Goal: Check status: Check status

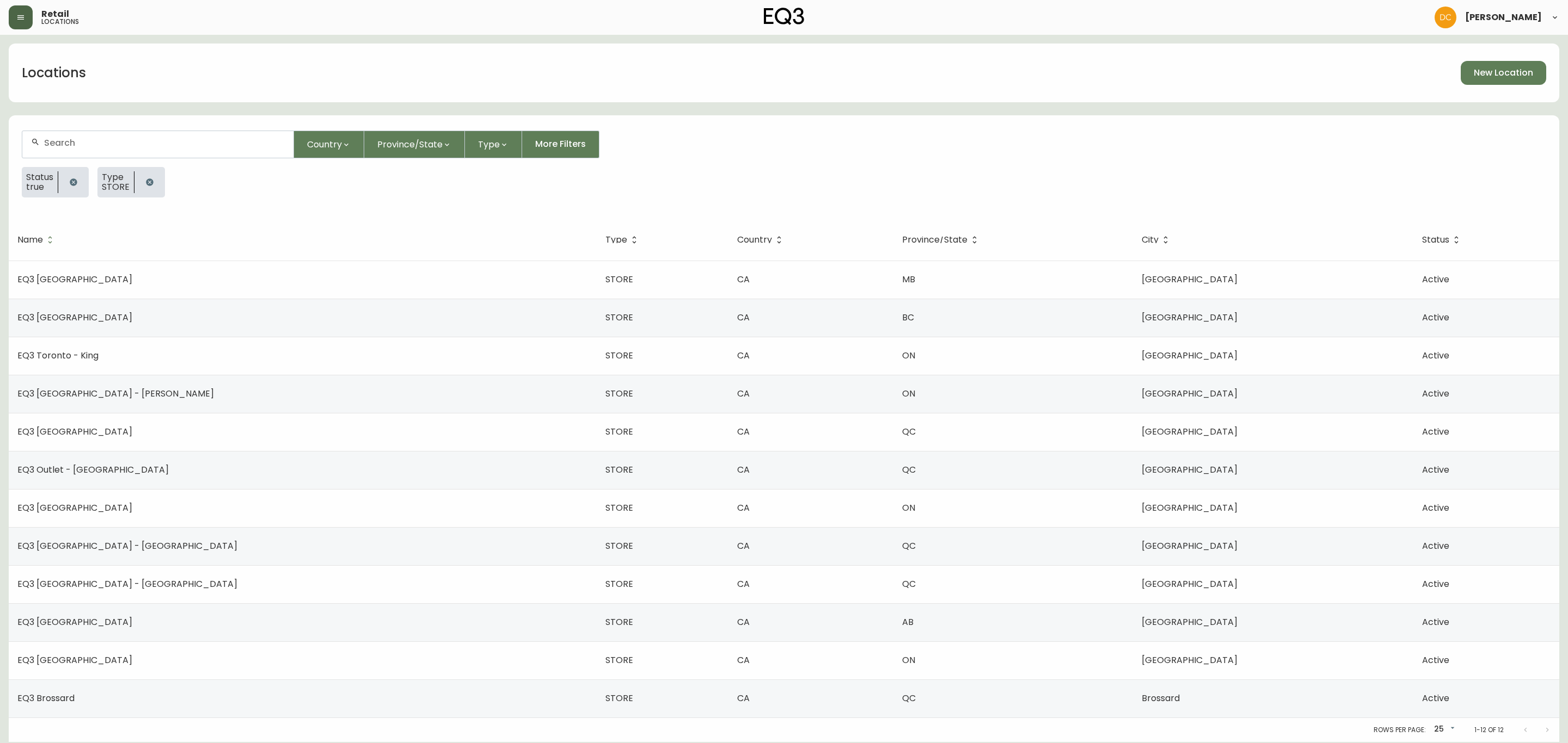
click at [21, 7] on button "button" at bounding box center [20, 17] width 24 height 24
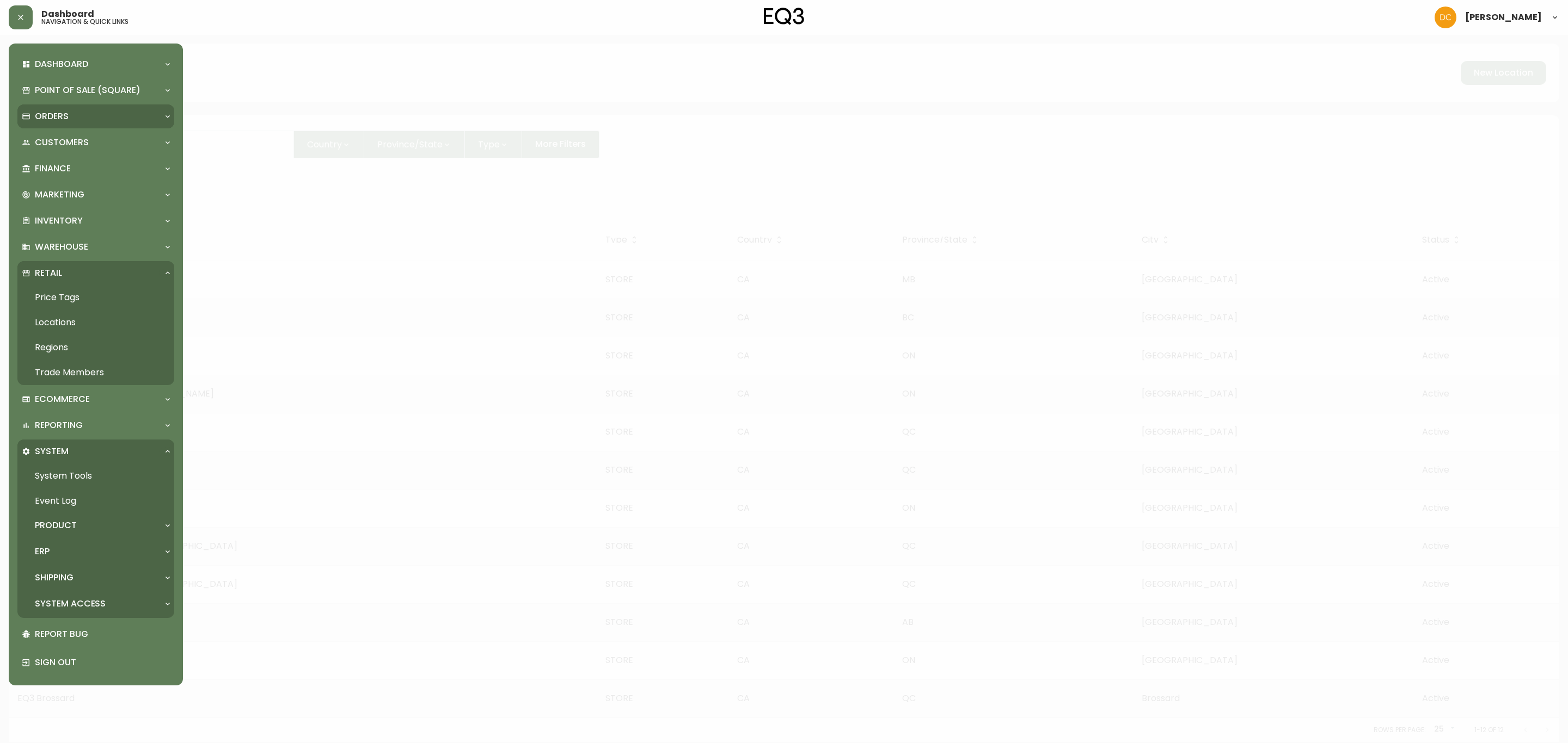
click at [74, 123] on div "Orders" at bounding box center [96, 117] width 157 height 24
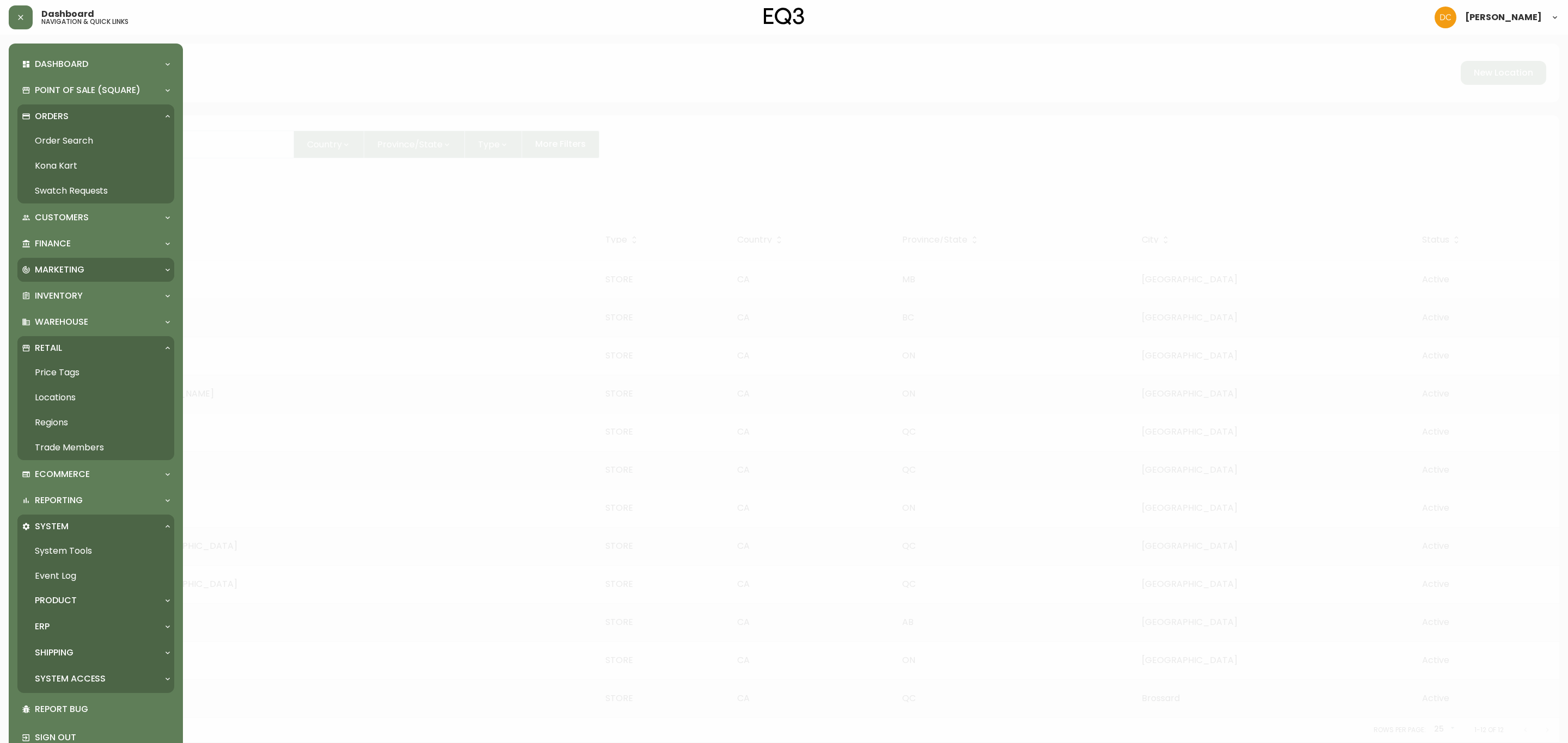
click at [90, 264] on div "Marketing" at bounding box center [90, 270] width 137 height 12
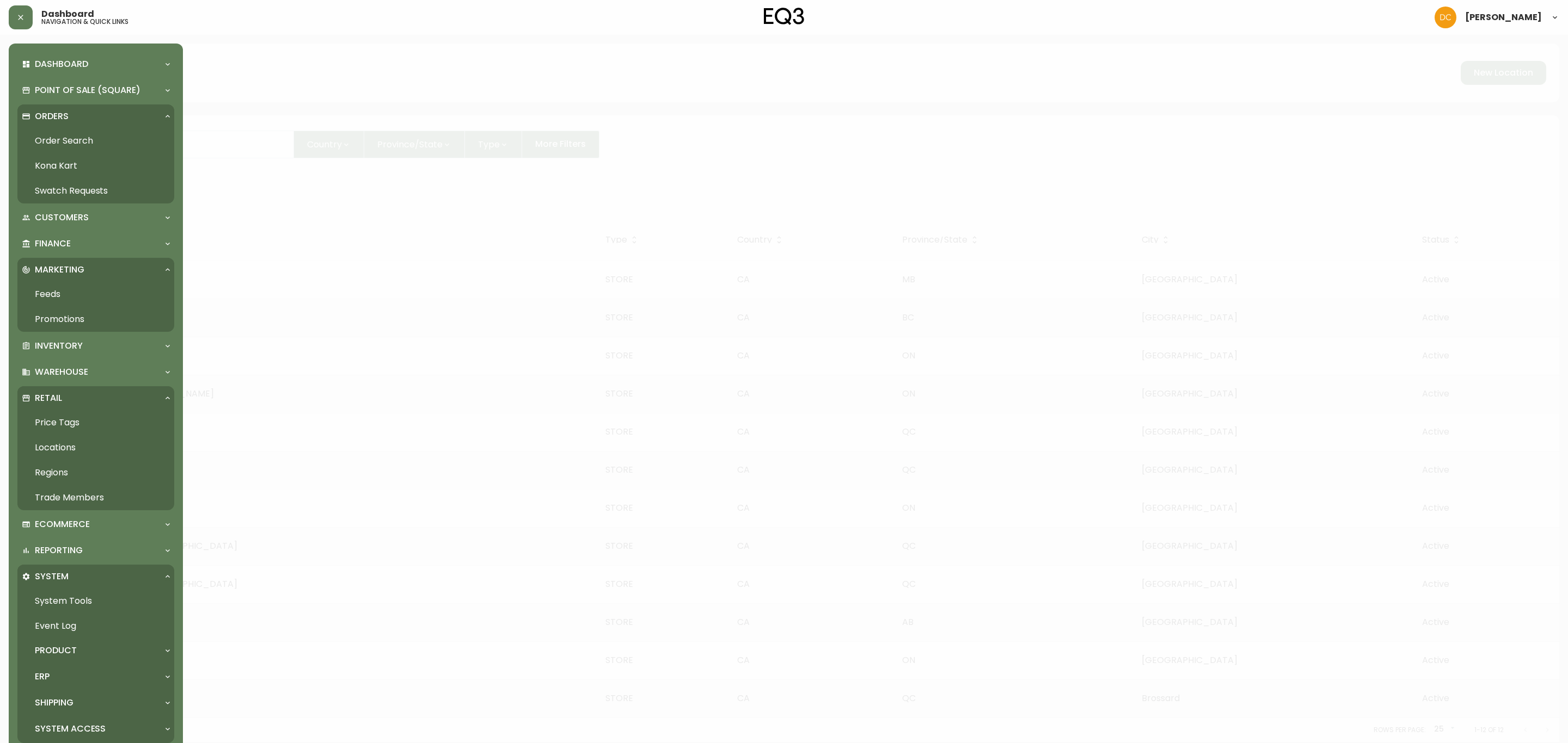
click at [92, 321] on link "Promotions" at bounding box center [96, 319] width 157 height 25
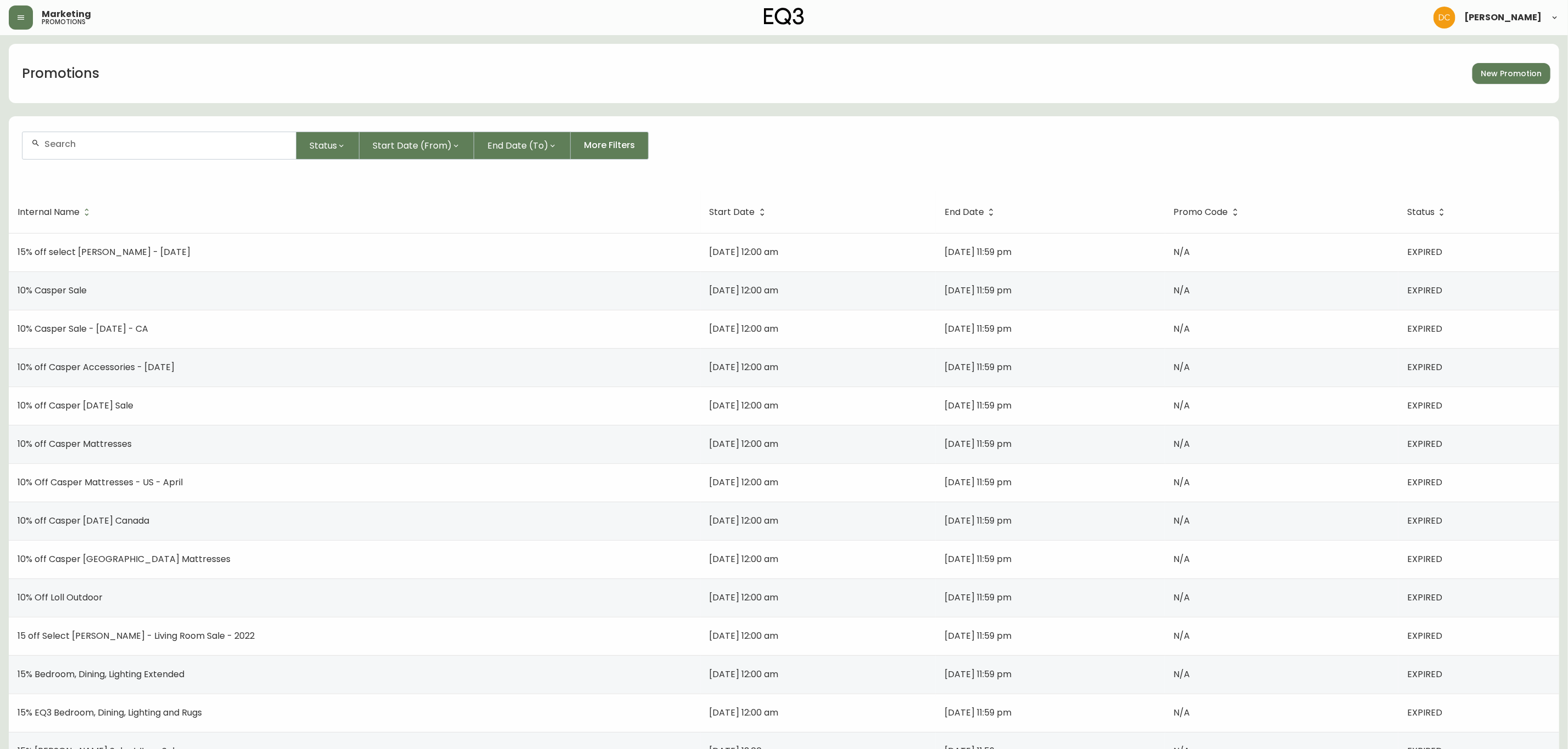
click at [197, 160] on form "Status Start Date (From) End Date (To) More Filters" at bounding box center [784, 149] width 1551 height 63
click at [200, 153] on div at bounding box center [159, 145] width 273 height 27
type input "i"
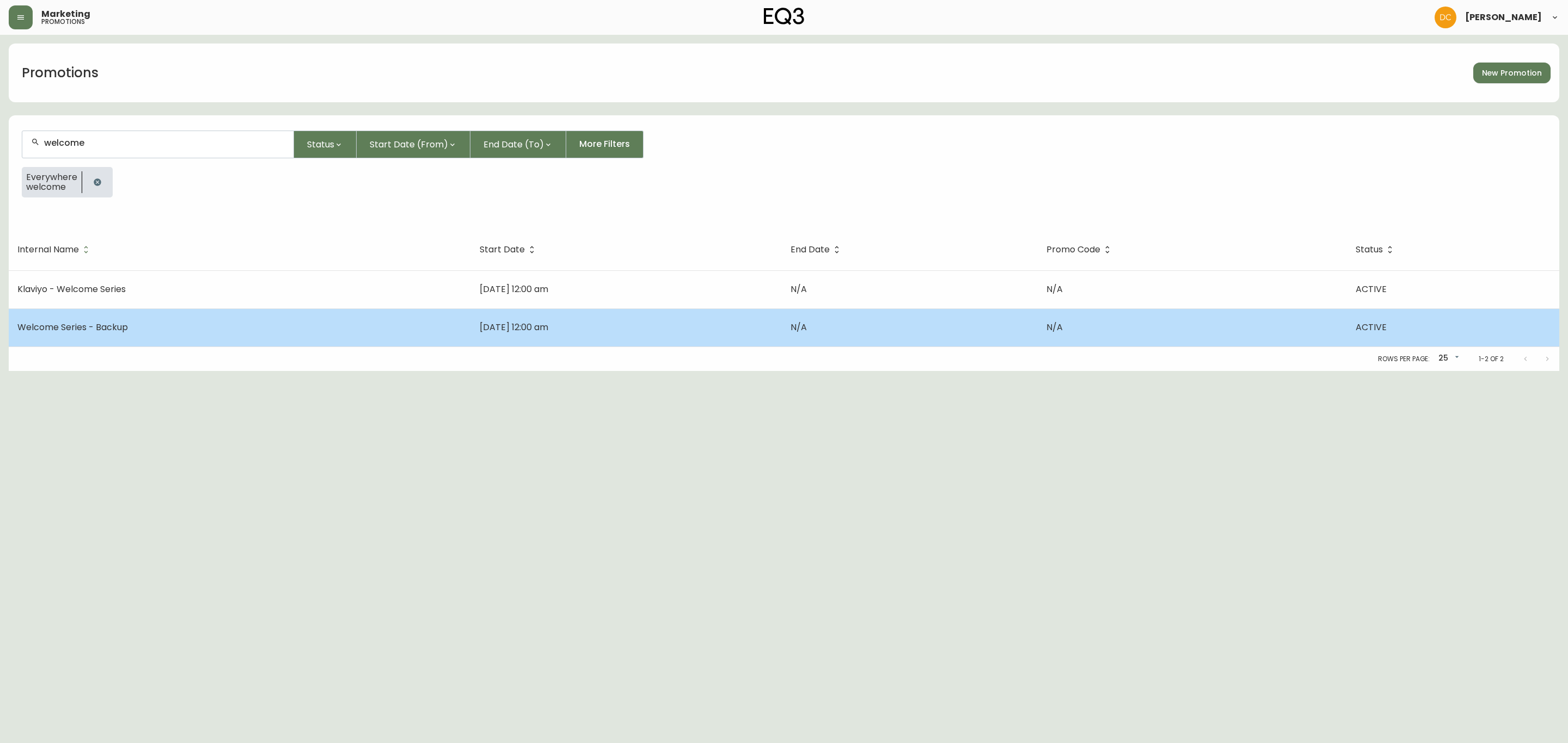
type input "welcome"
click at [189, 321] on td "Welcome Series - Backup" at bounding box center [239, 327] width 462 height 38
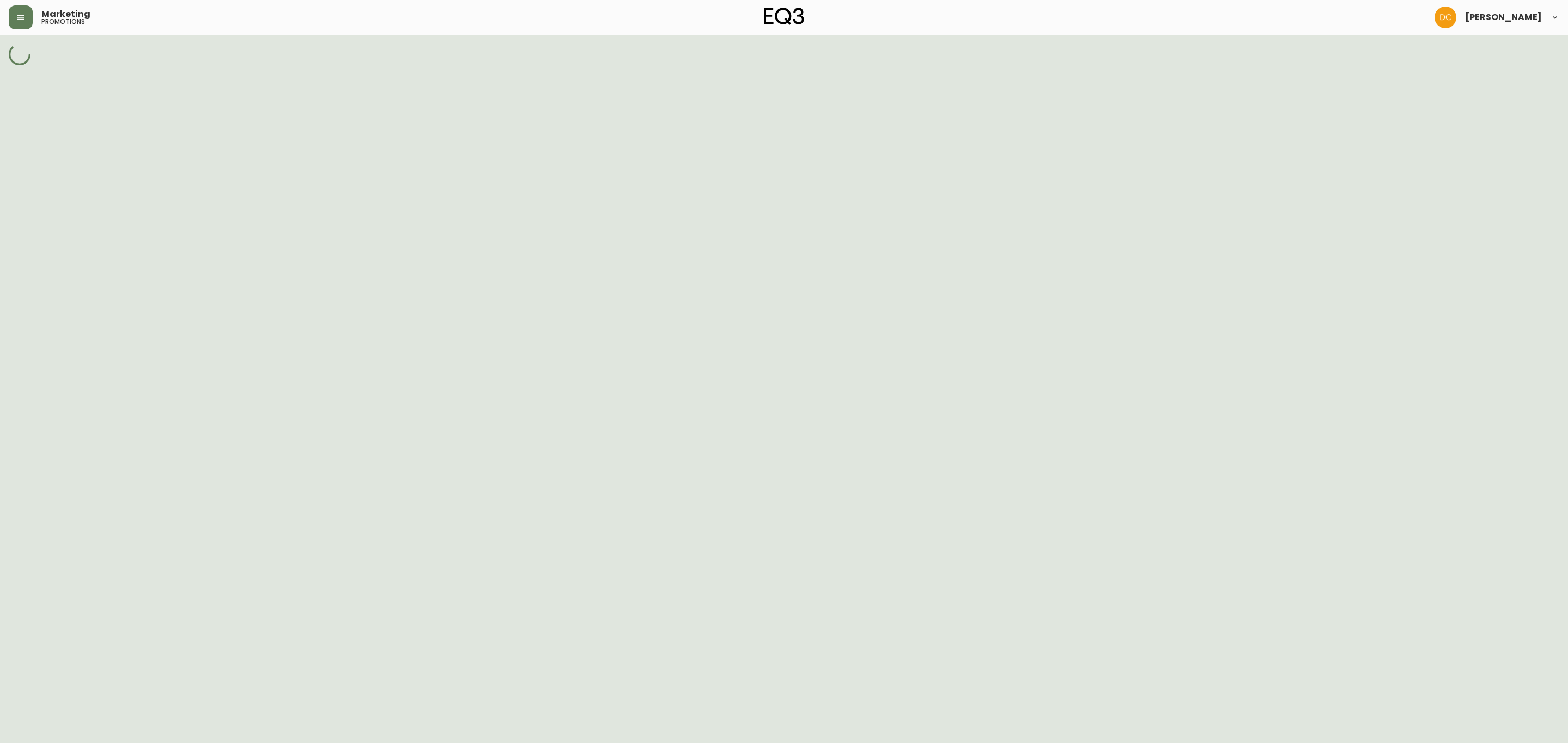
select select "MULTI_CODE"
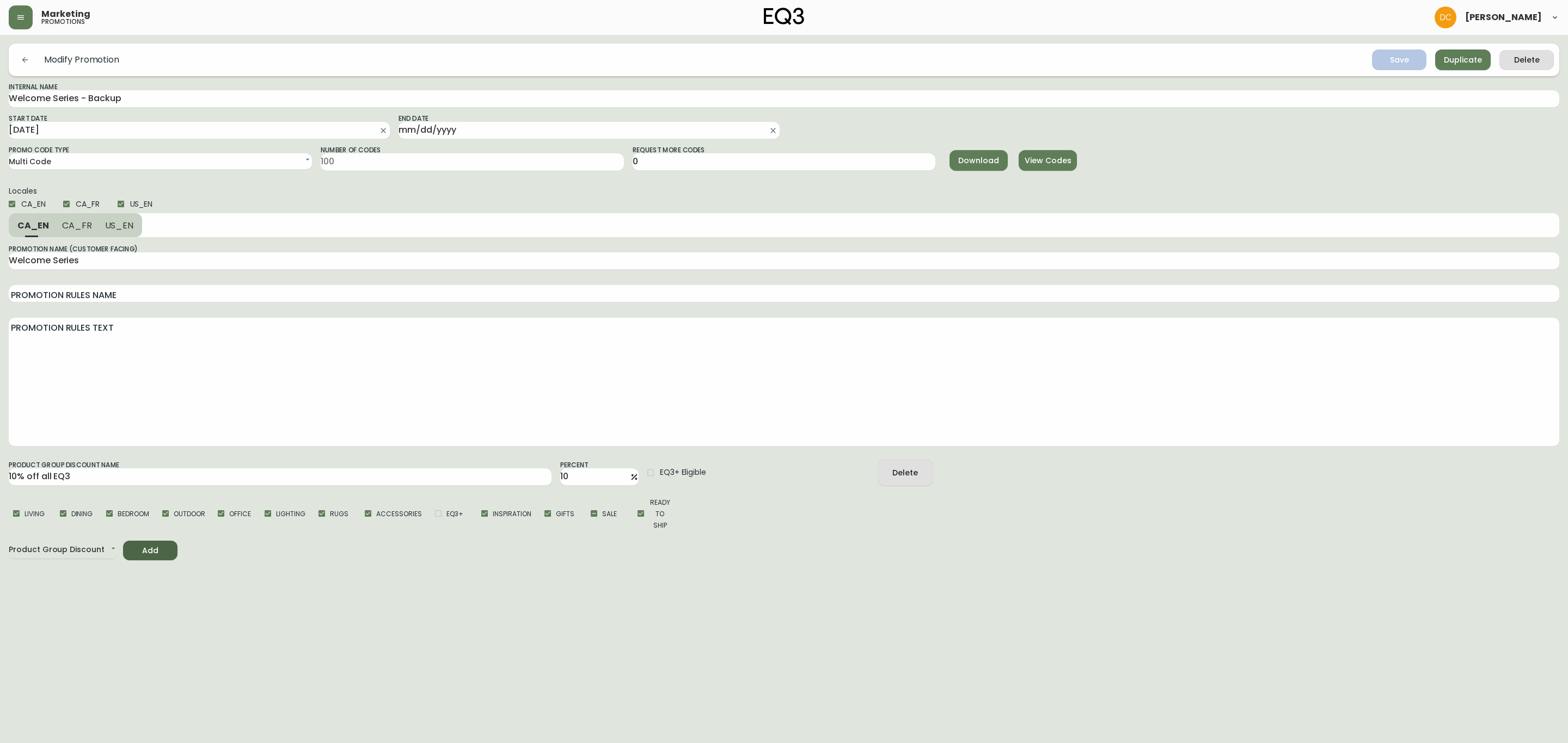
click at [1062, 157] on span "View Codes" at bounding box center [1048, 161] width 41 height 14
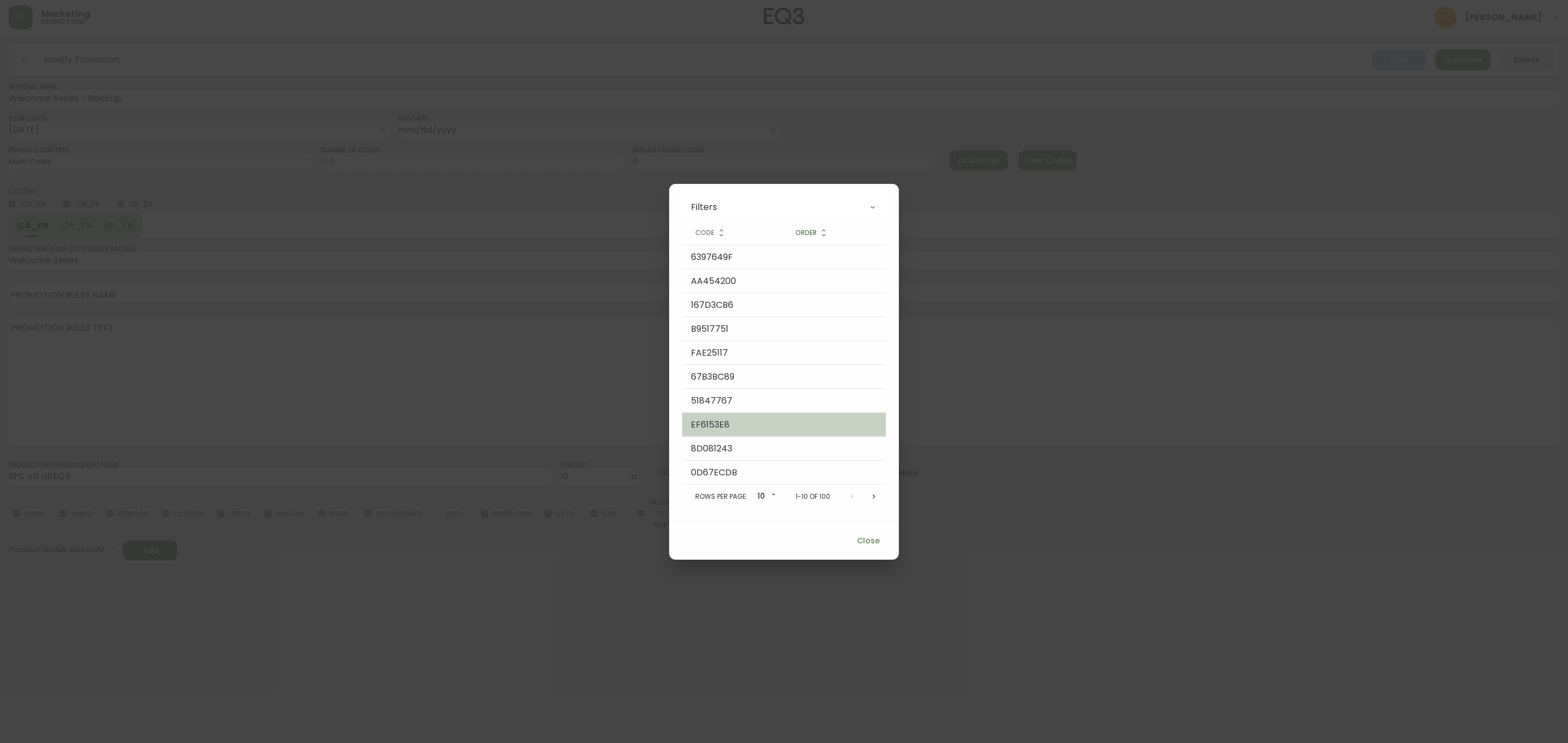
click at [718, 424] on td "EF6153E8" at bounding box center [732, 425] width 100 height 24
copy td "EF6153E8"
click at [865, 539] on span "Close" at bounding box center [869, 541] width 26 height 14
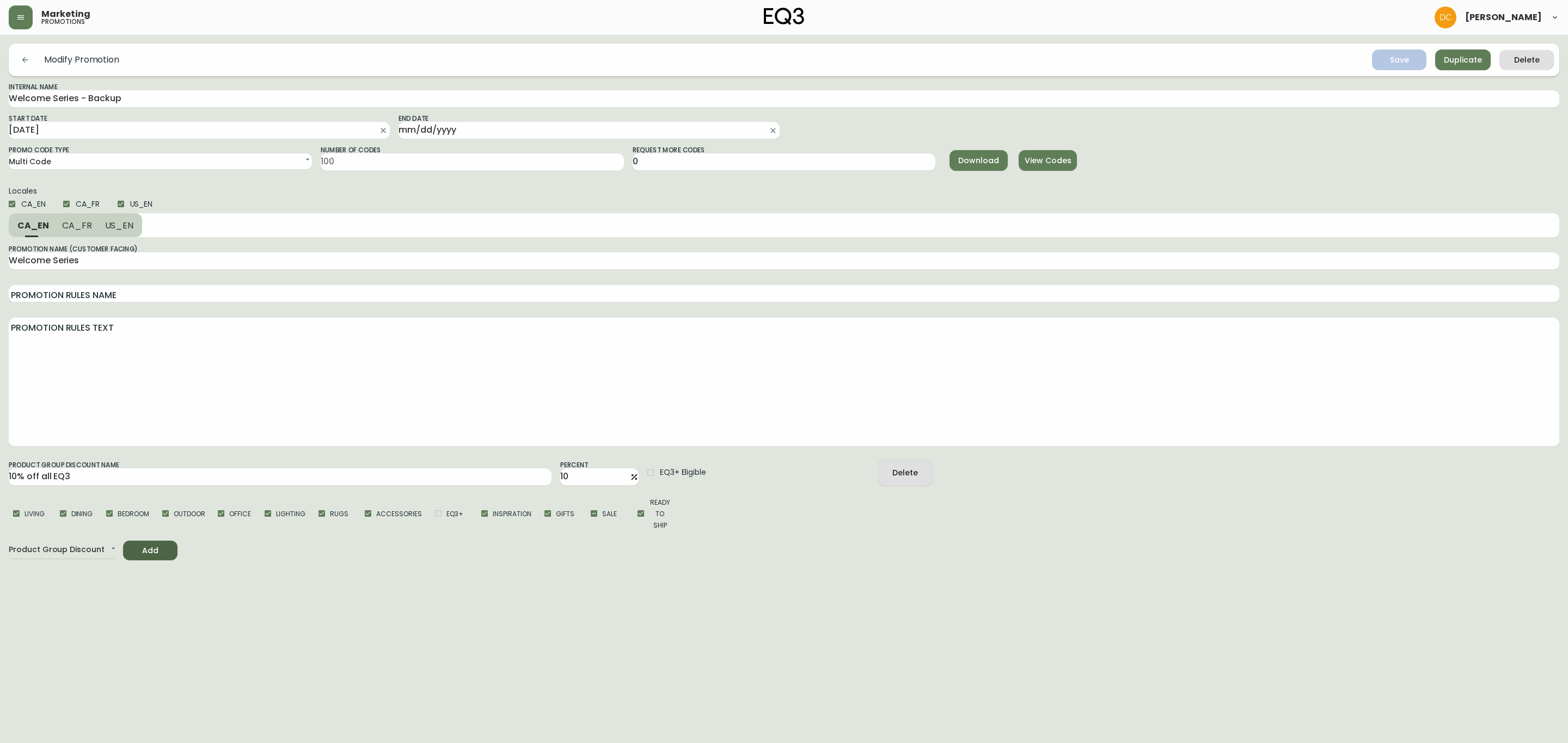
click at [33, 10] on div "Marketing promotions" at bounding box center [267, 17] width 517 height 24
click at [20, 14] on icon "button" at bounding box center [20, 17] width 9 height 9
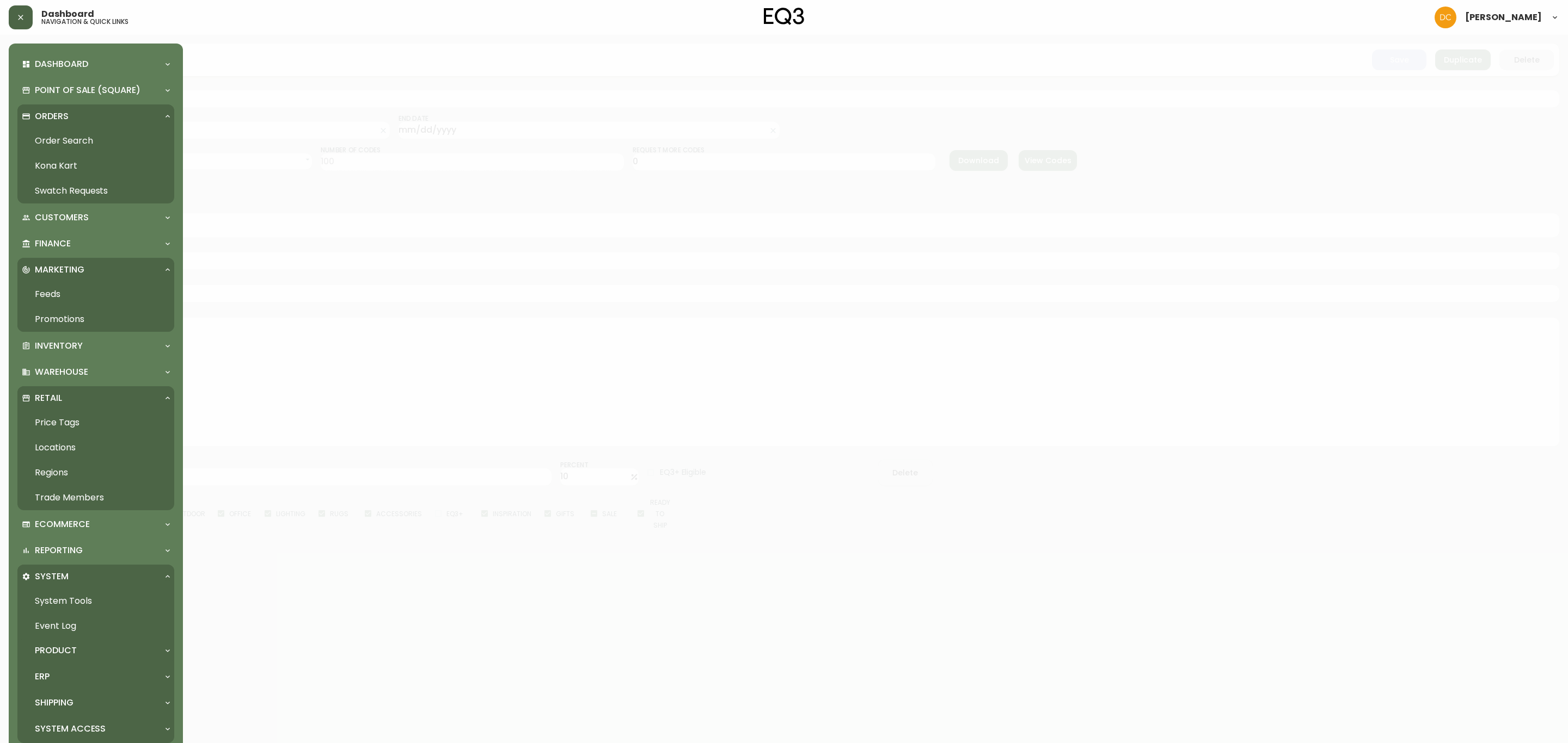
click at [94, 651] on div "Product" at bounding box center [90, 651] width 137 height 12
click at [96, 682] on link "Product Definitions" at bounding box center [96, 675] width 157 height 25
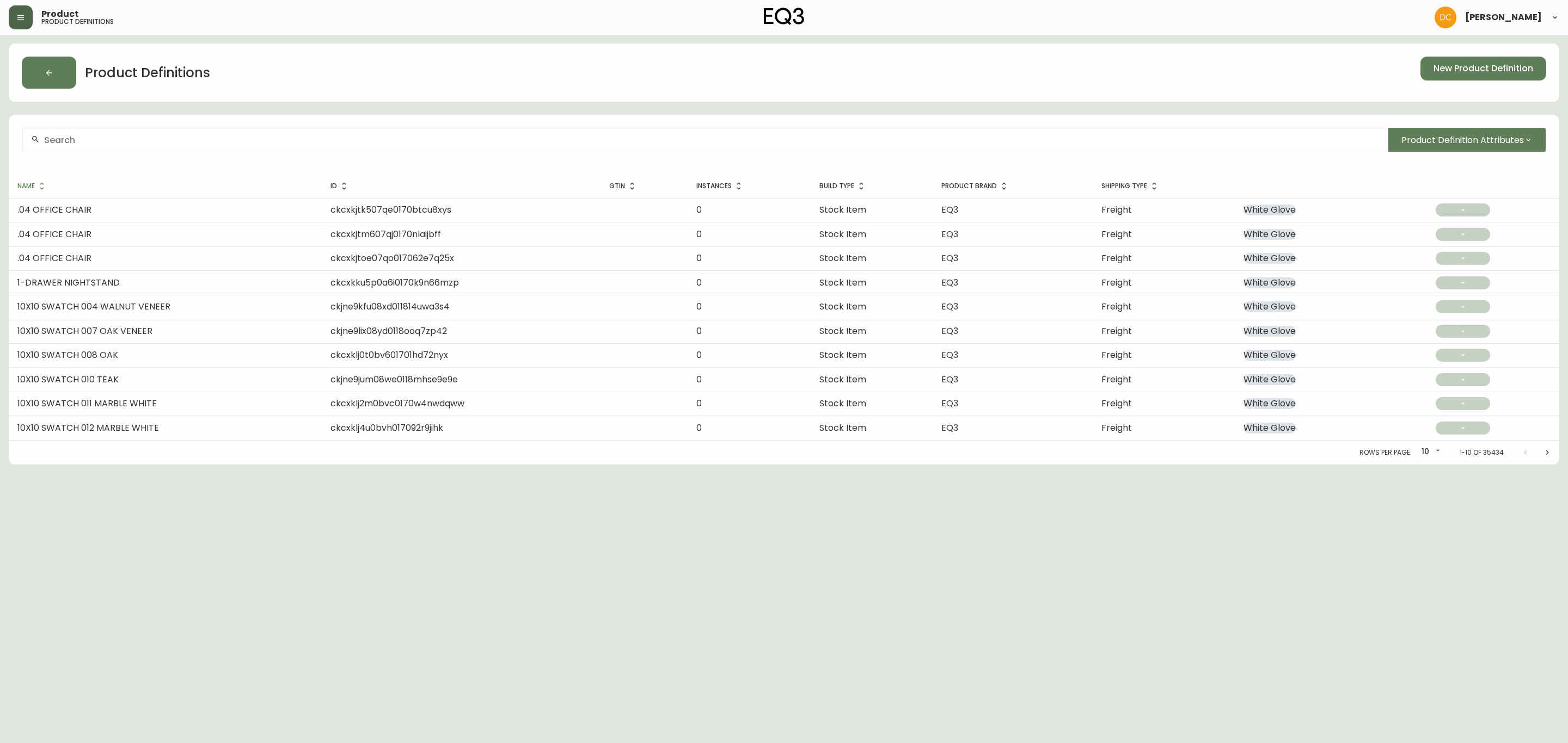
click at [26, 23] on button "button" at bounding box center [20, 17] width 24 height 24
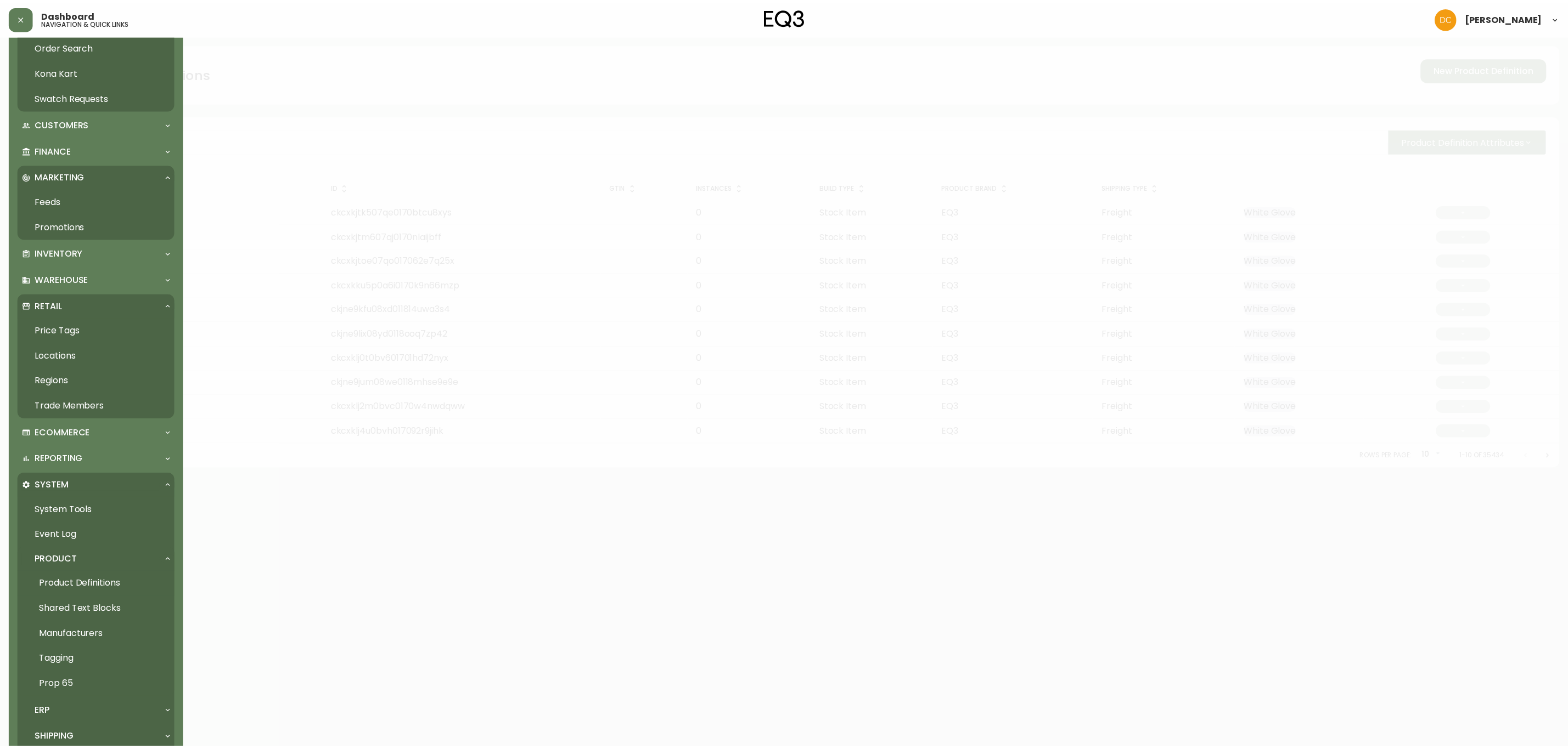
scroll to position [203, 0]
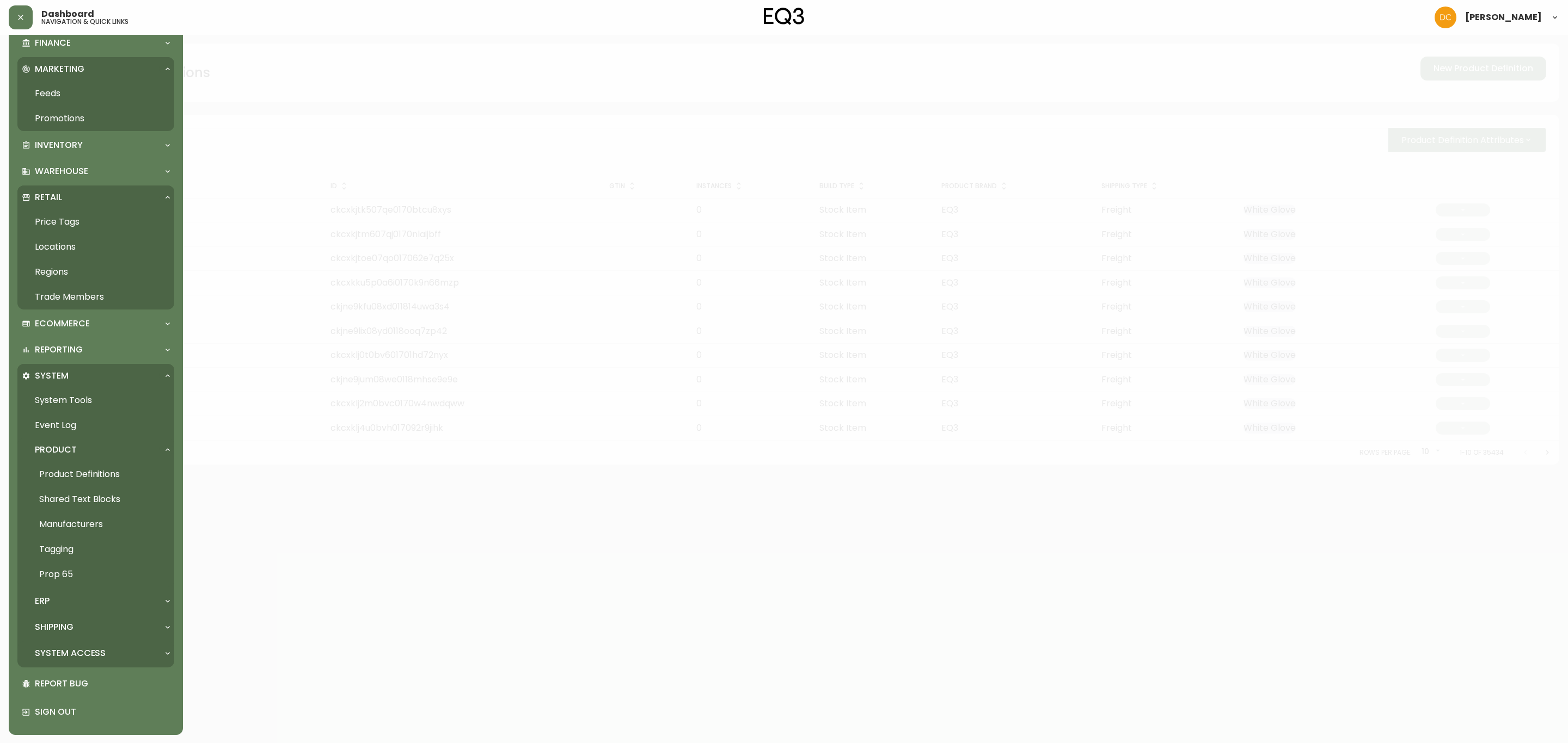
click at [83, 655] on p "System Access" at bounding box center [70, 653] width 71 height 12
click at [86, 679] on link "User Management" at bounding box center [96, 678] width 157 height 25
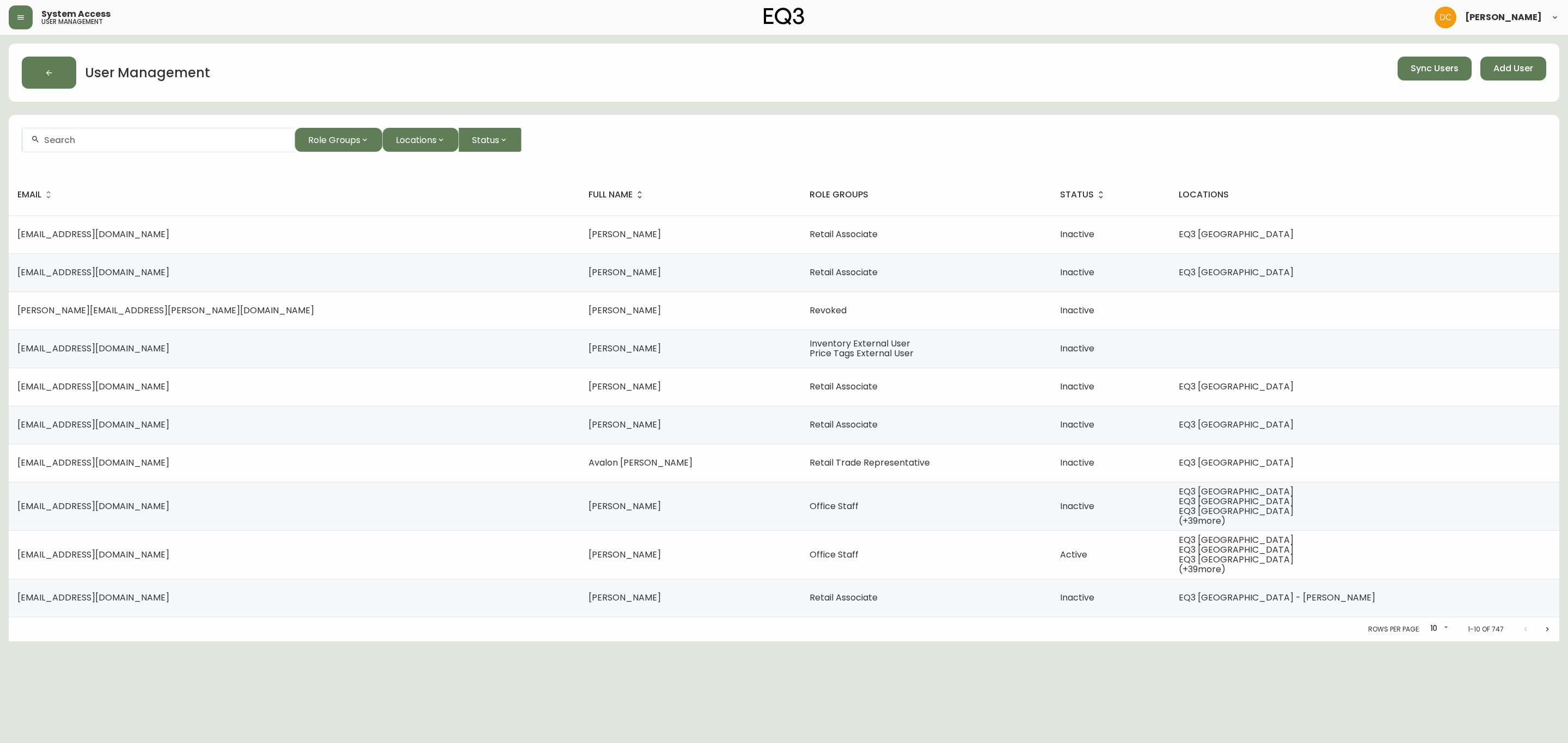
click at [227, 134] on div at bounding box center [158, 140] width 272 height 24
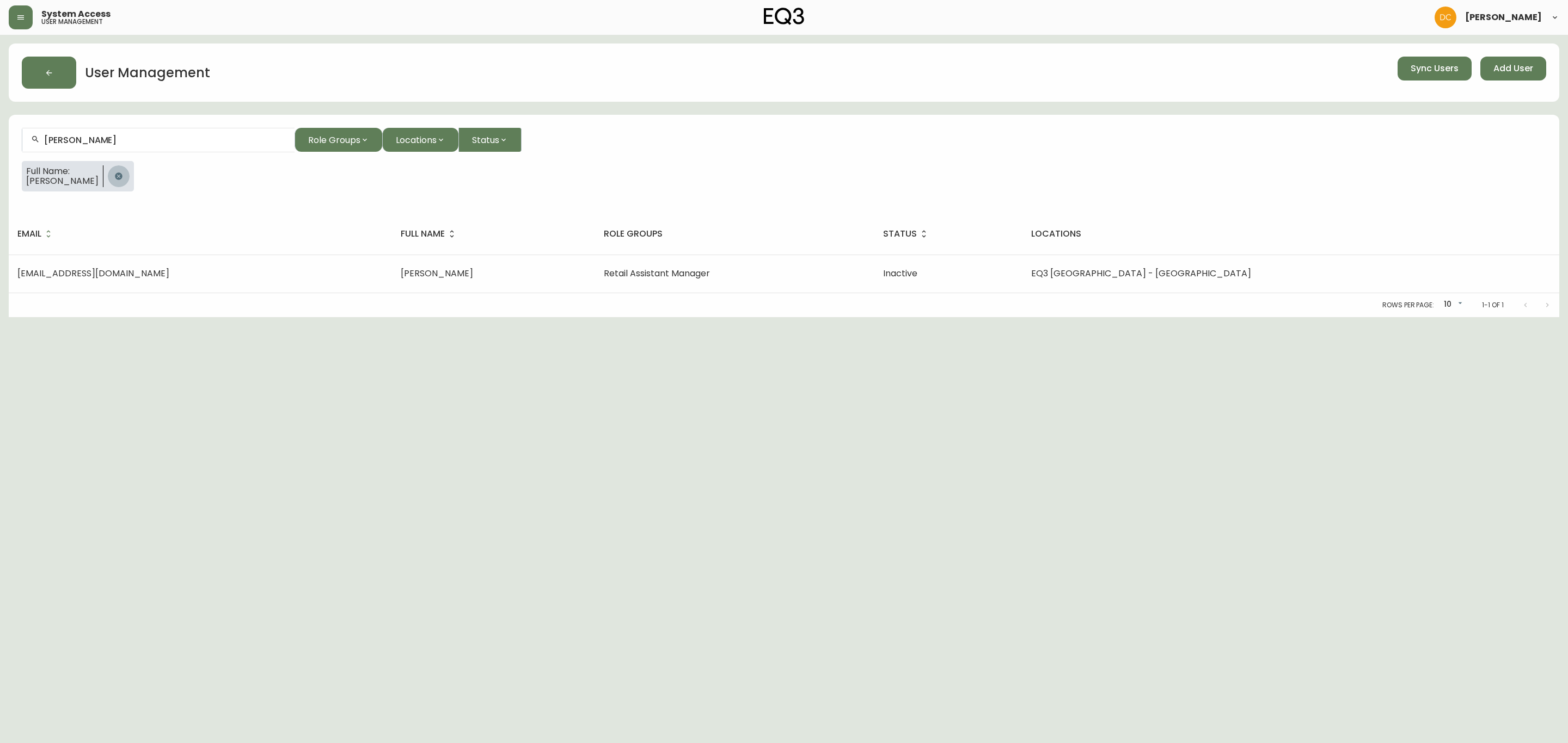
click at [130, 169] on button "button" at bounding box center [119, 176] width 22 height 22
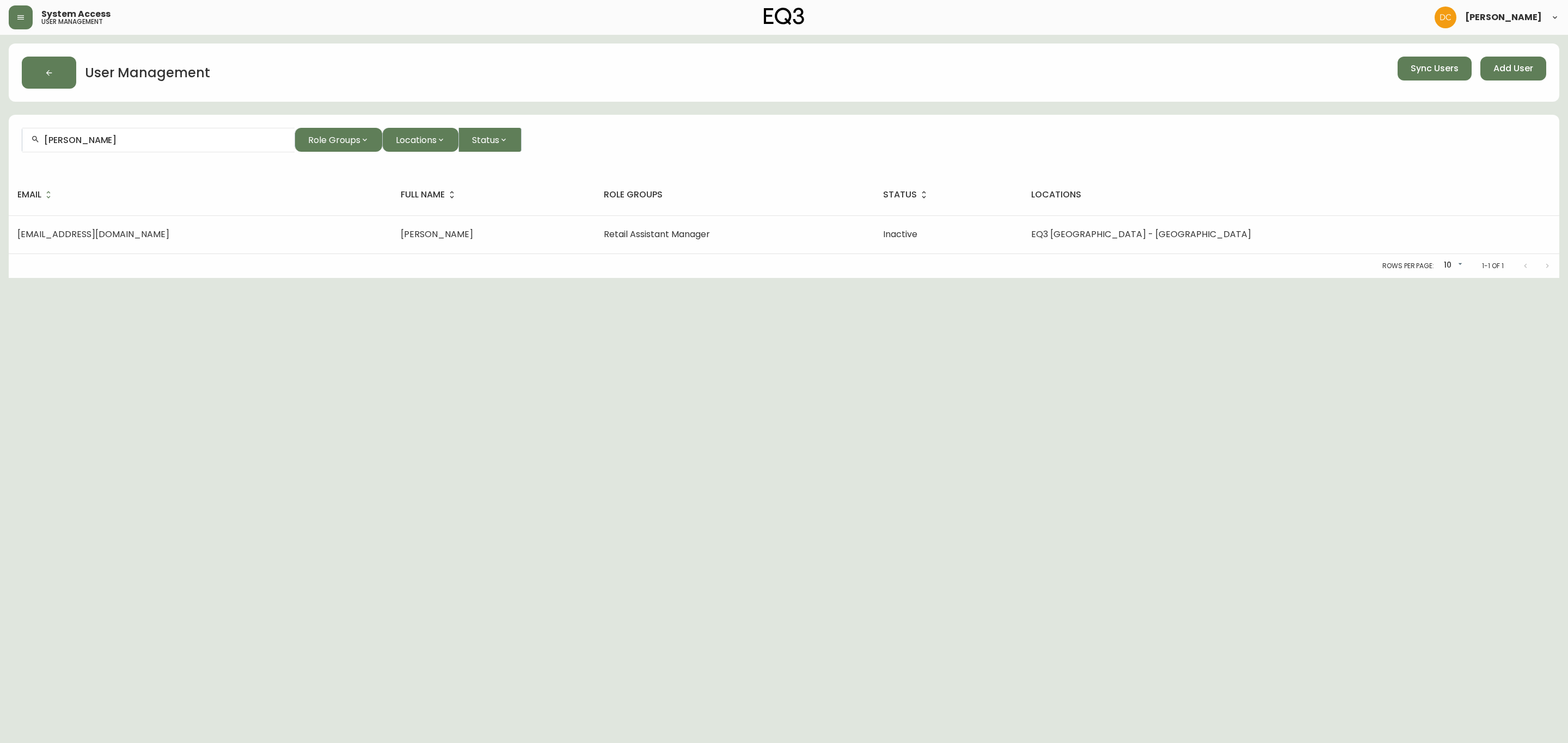
click at [142, 139] on input "[PERSON_NAME]" at bounding box center [165, 140] width 242 height 11
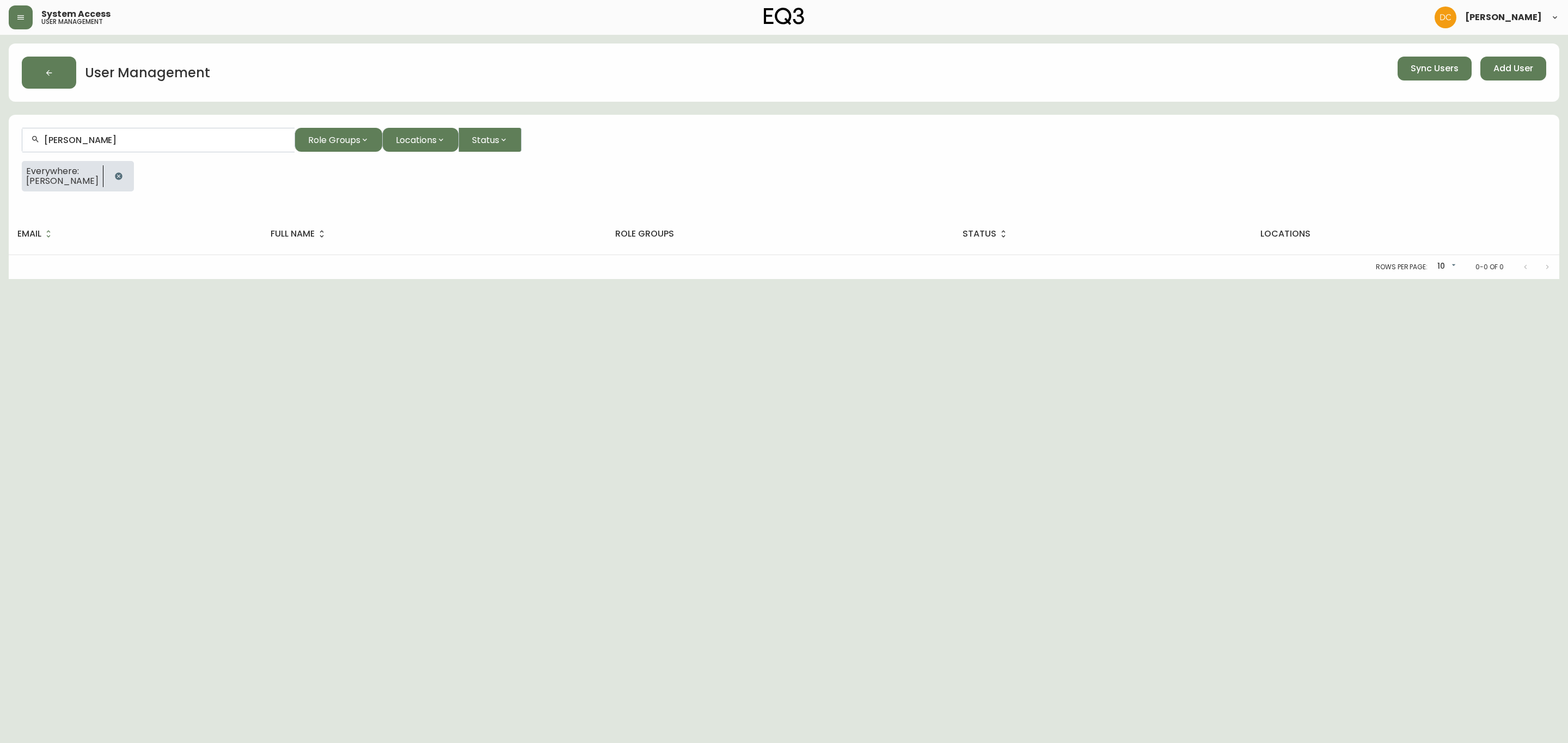
type input "[PERSON_NAME]"
drag, startPoint x: 13, startPoint y: 18, endPoint x: 13, endPoint y: 24, distance: 6.0
click at [13, 18] on button "button" at bounding box center [20, 17] width 24 height 24
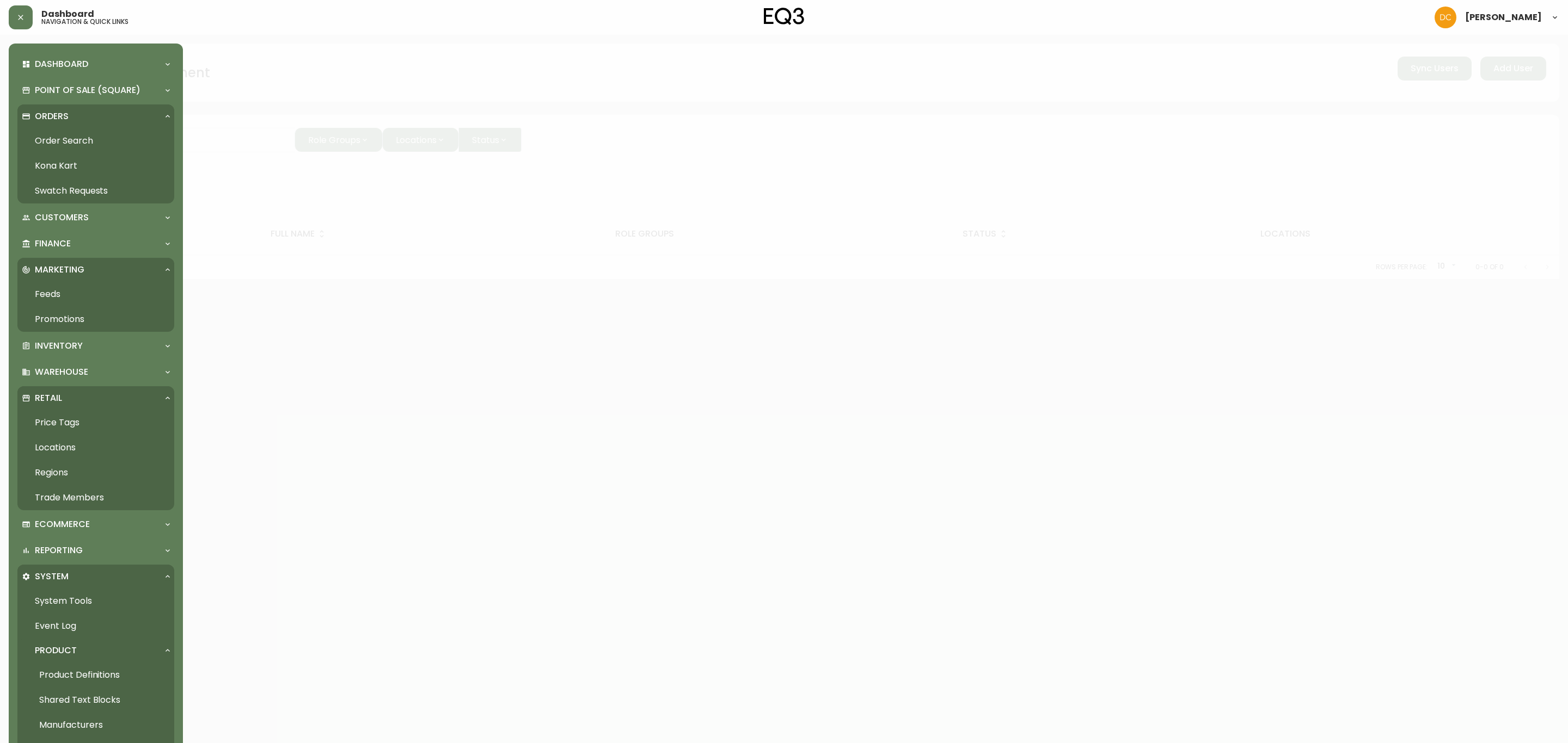
click at [55, 134] on link "Order Search" at bounding box center [96, 141] width 157 height 25
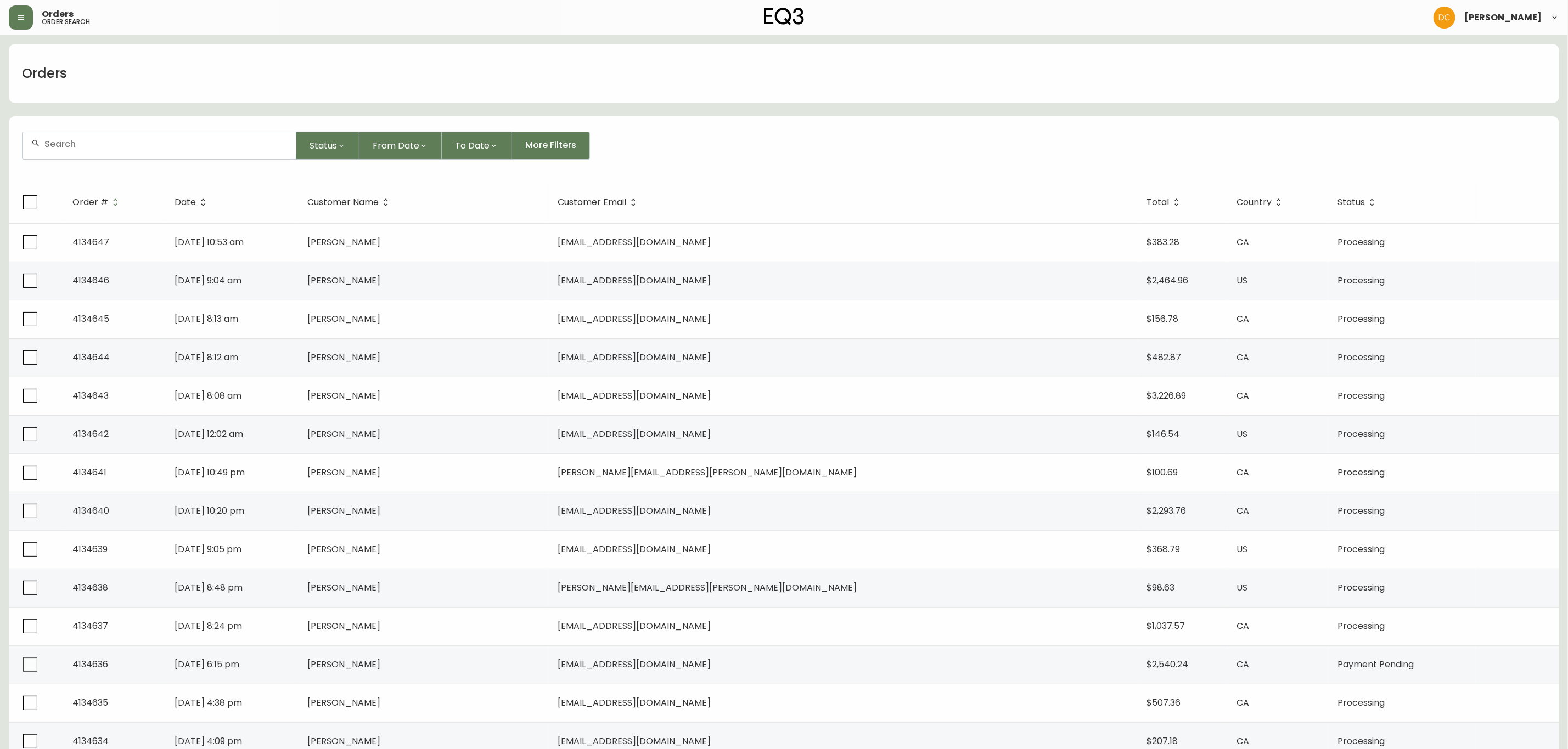
click at [146, 152] on div at bounding box center [159, 145] width 273 height 27
paste input "[PERSON_NAME]"
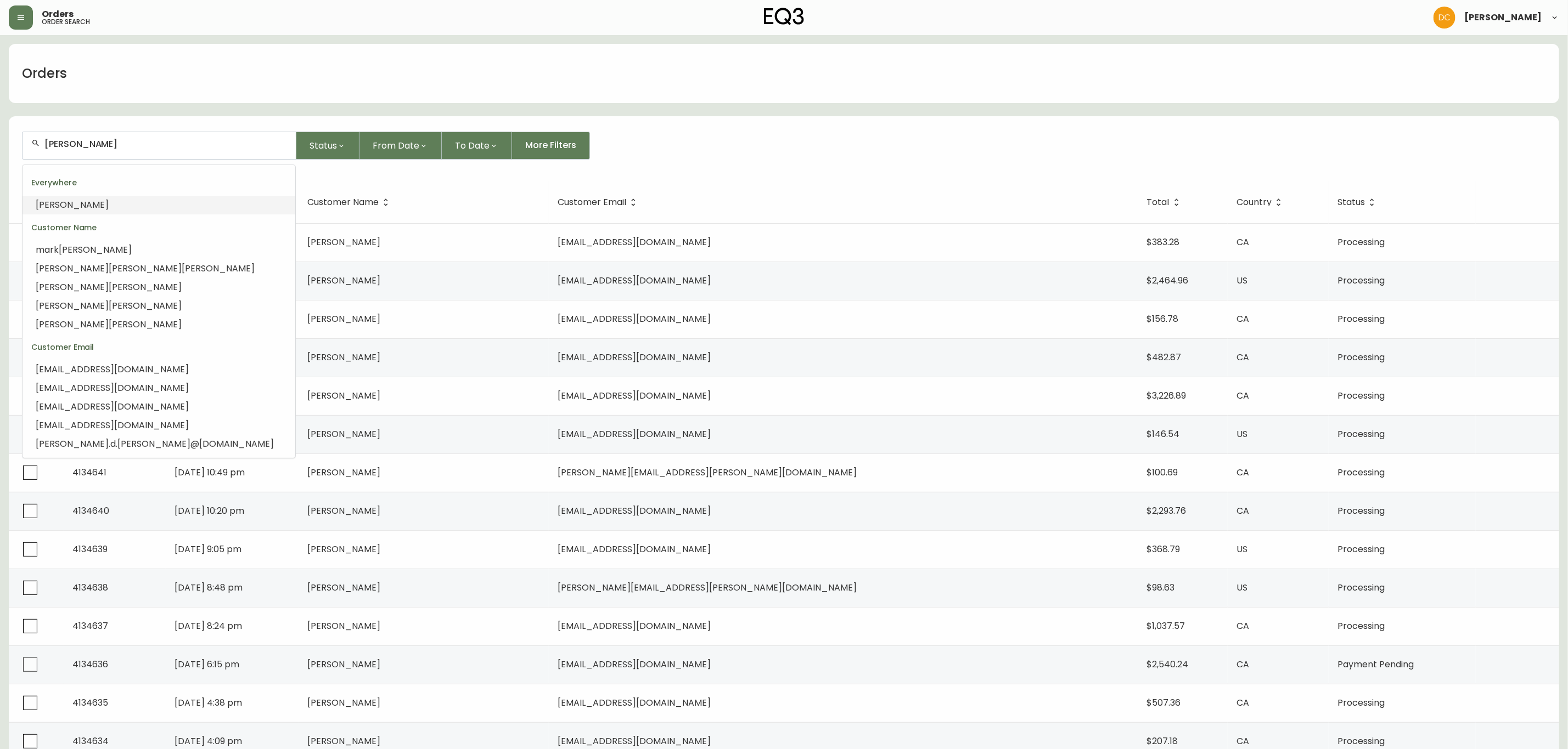
click at [117, 207] on li "[PERSON_NAME]" at bounding box center [159, 205] width 273 height 19
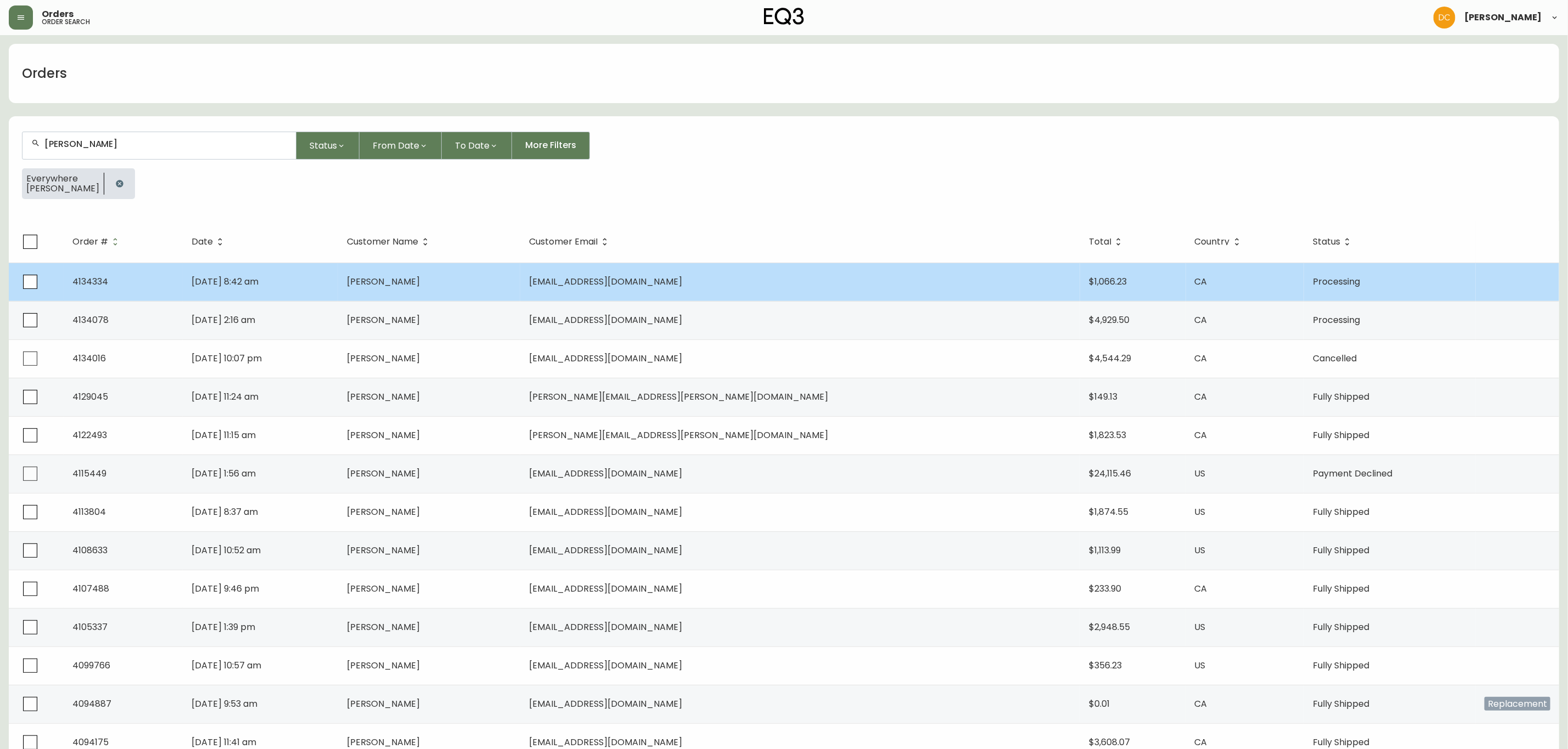
type input "[PERSON_NAME]"
click at [520, 275] on td "[PERSON_NAME]" at bounding box center [429, 282] width 182 height 39
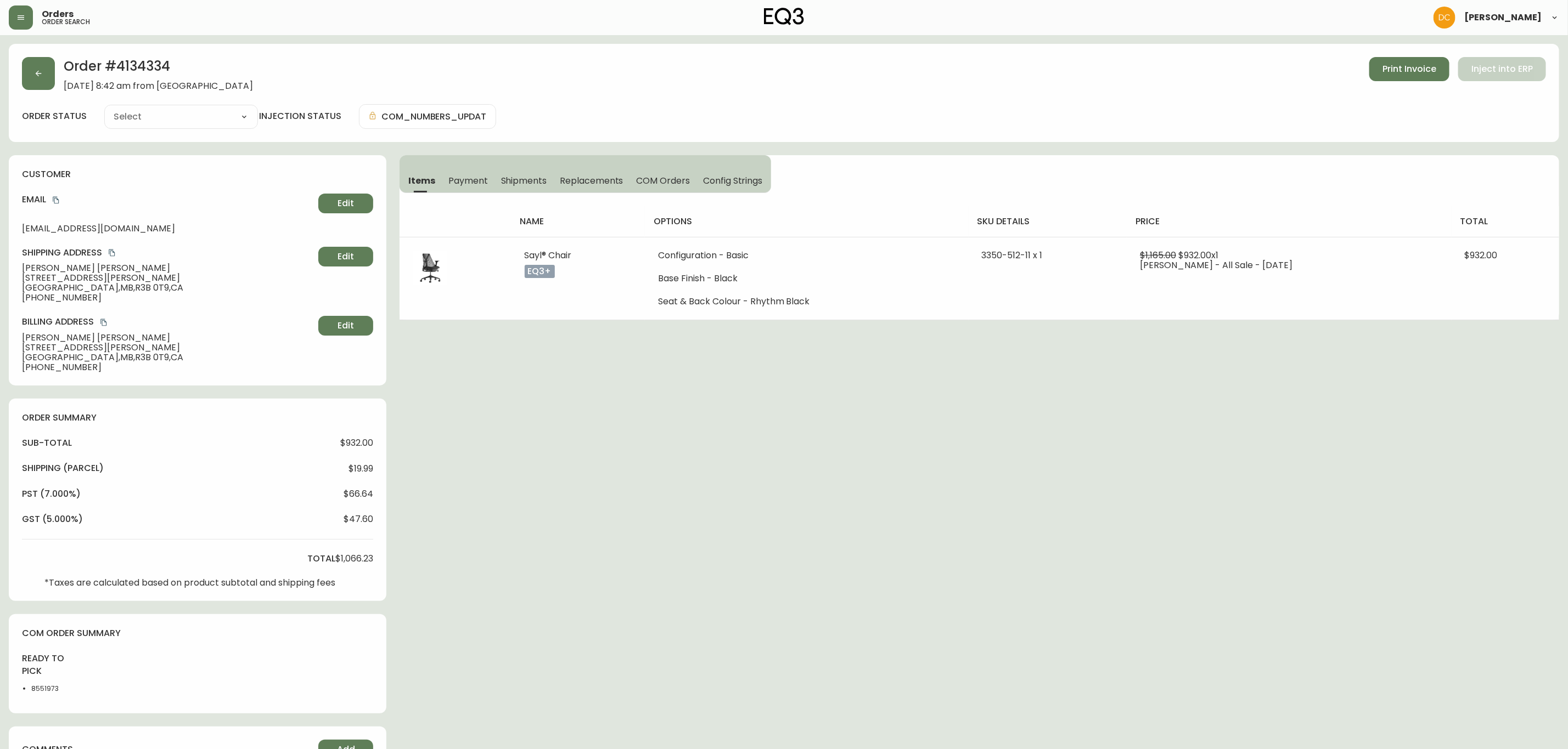
type input "Processing"
select select "PROCESSING"
click at [682, 179] on span "COM Orders" at bounding box center [663, 181] width 54 height 11
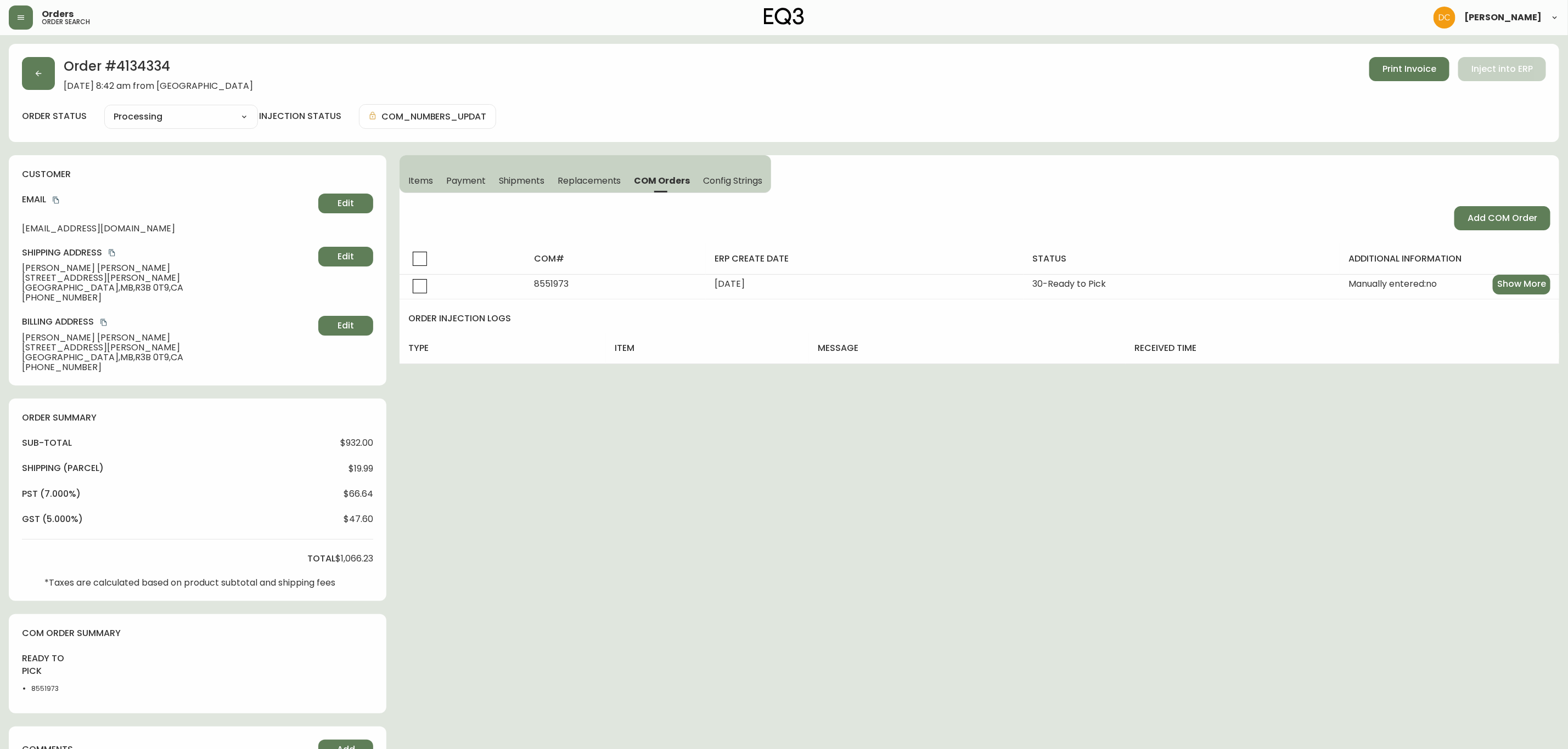
click at [417, 183] on span "Items" at bounding box center [421, 181] width 25 height 11
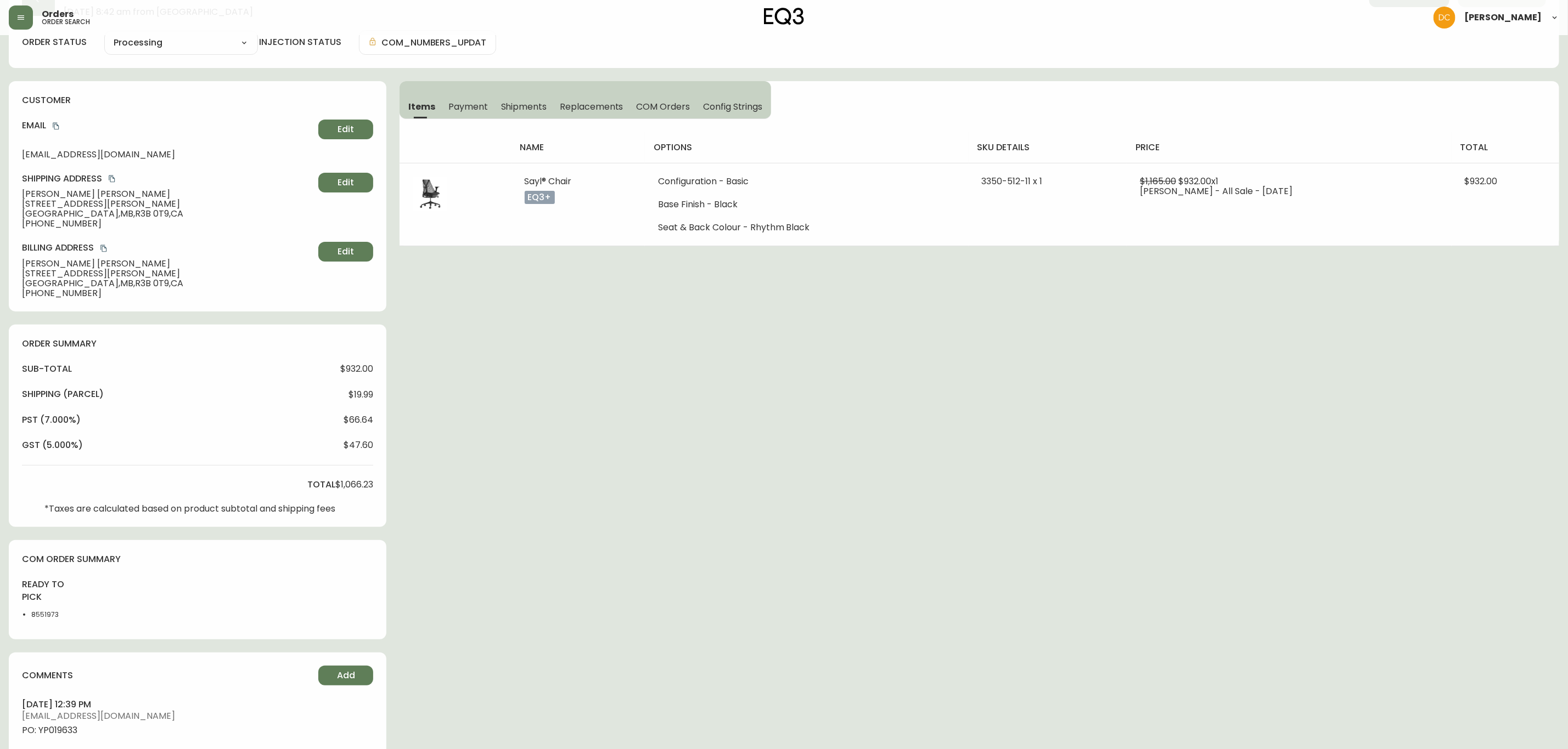
scroll to position [232, 0]
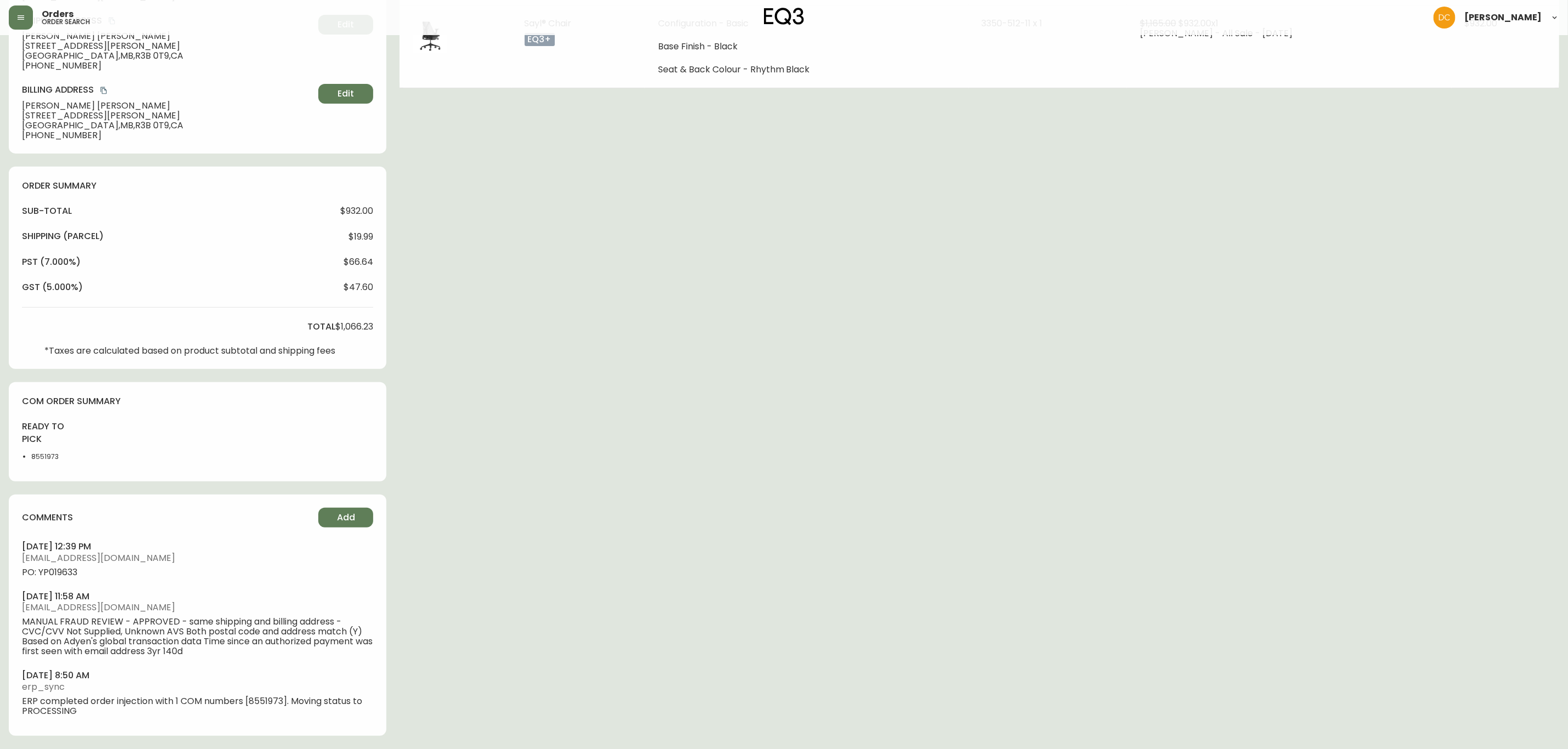
click at [53, 572] on span "PO: YP019633" at bounding box center [197, 572] width 351 height 10
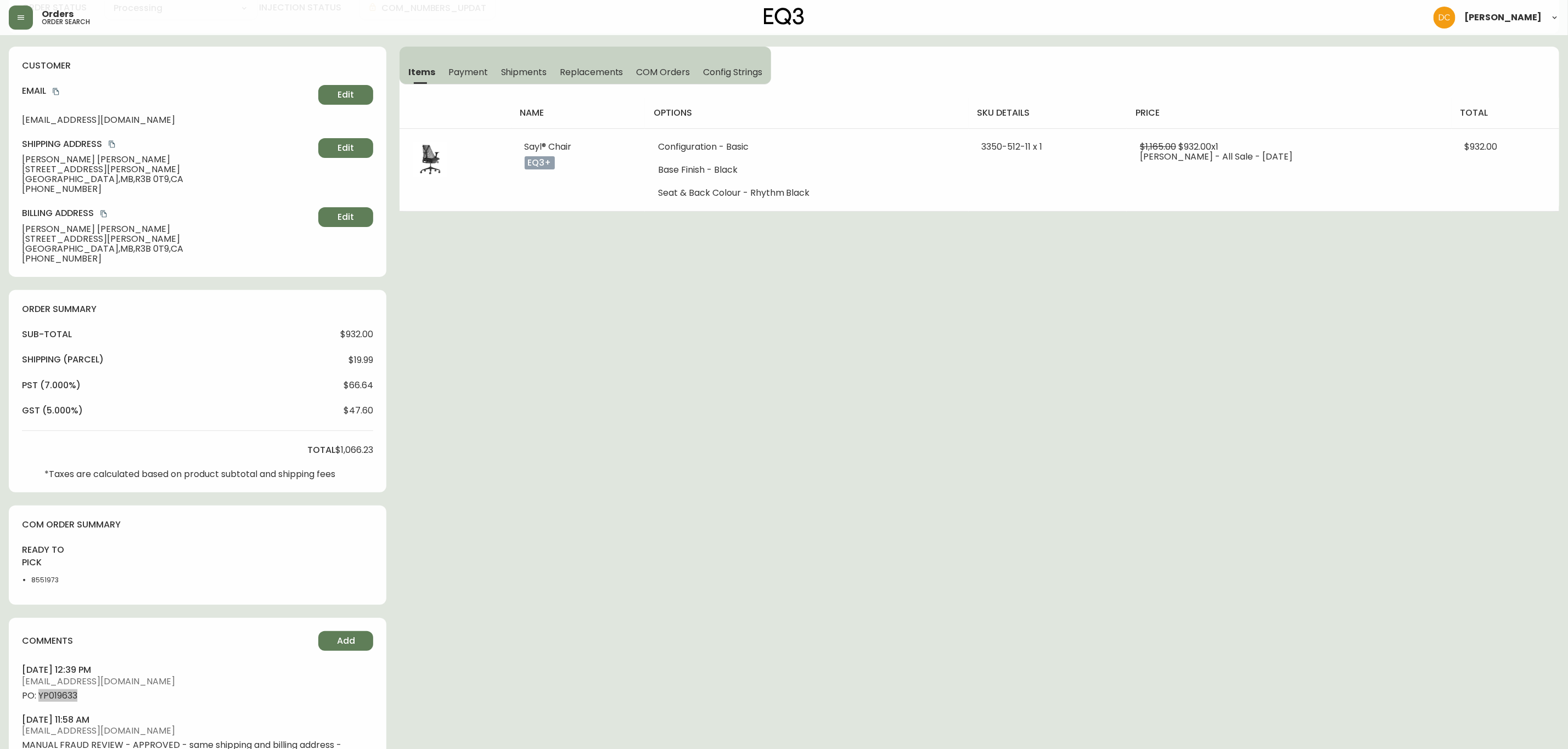
scroll to position [0, 0]
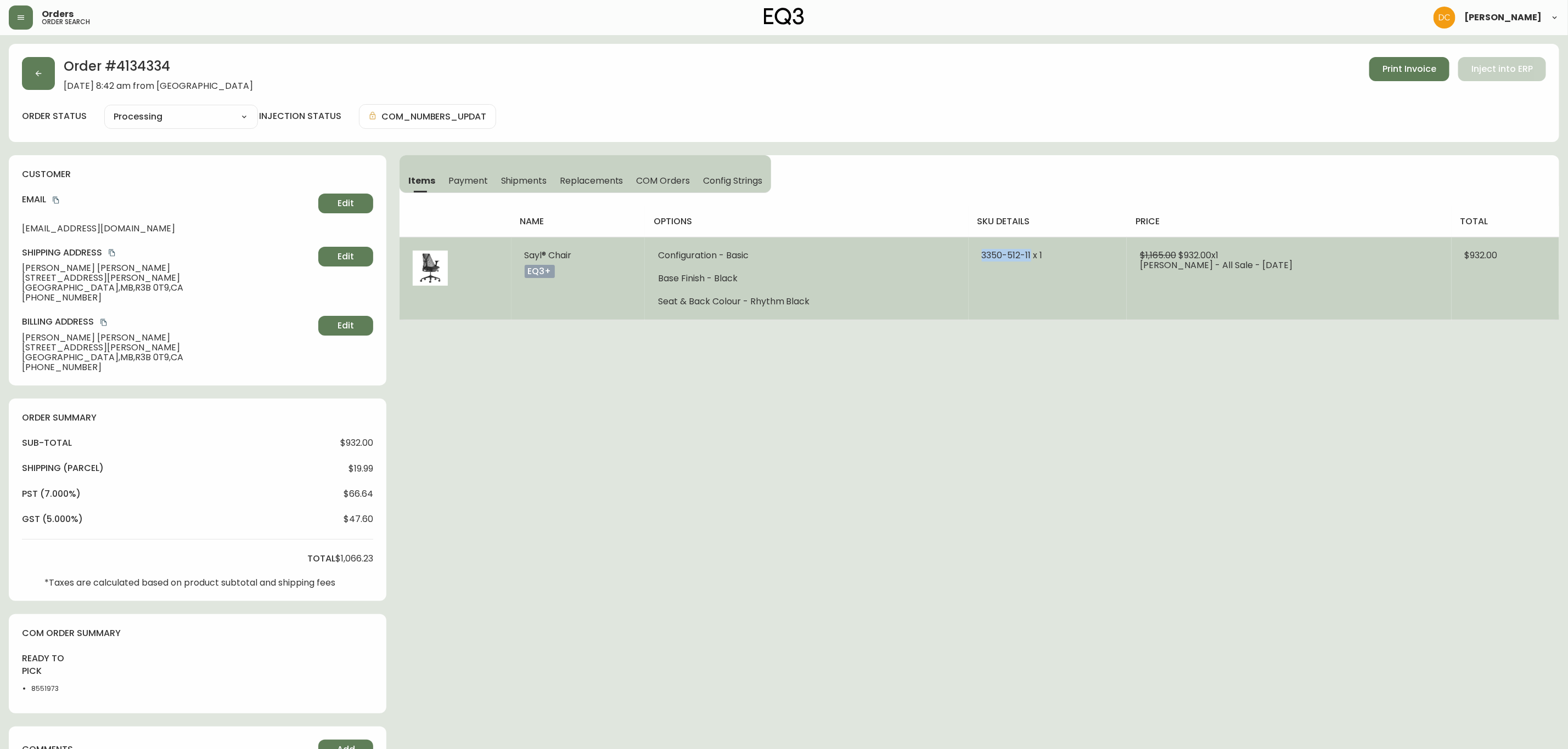
drag, startPoint x: 1042, startPoint y: 252, endPoint x: 985, endPoint y: 258, distance: 57.3
click at [985, 258] on td "3350-512-11 x 1" at bounding box center [1048, 278] width 159 height 83
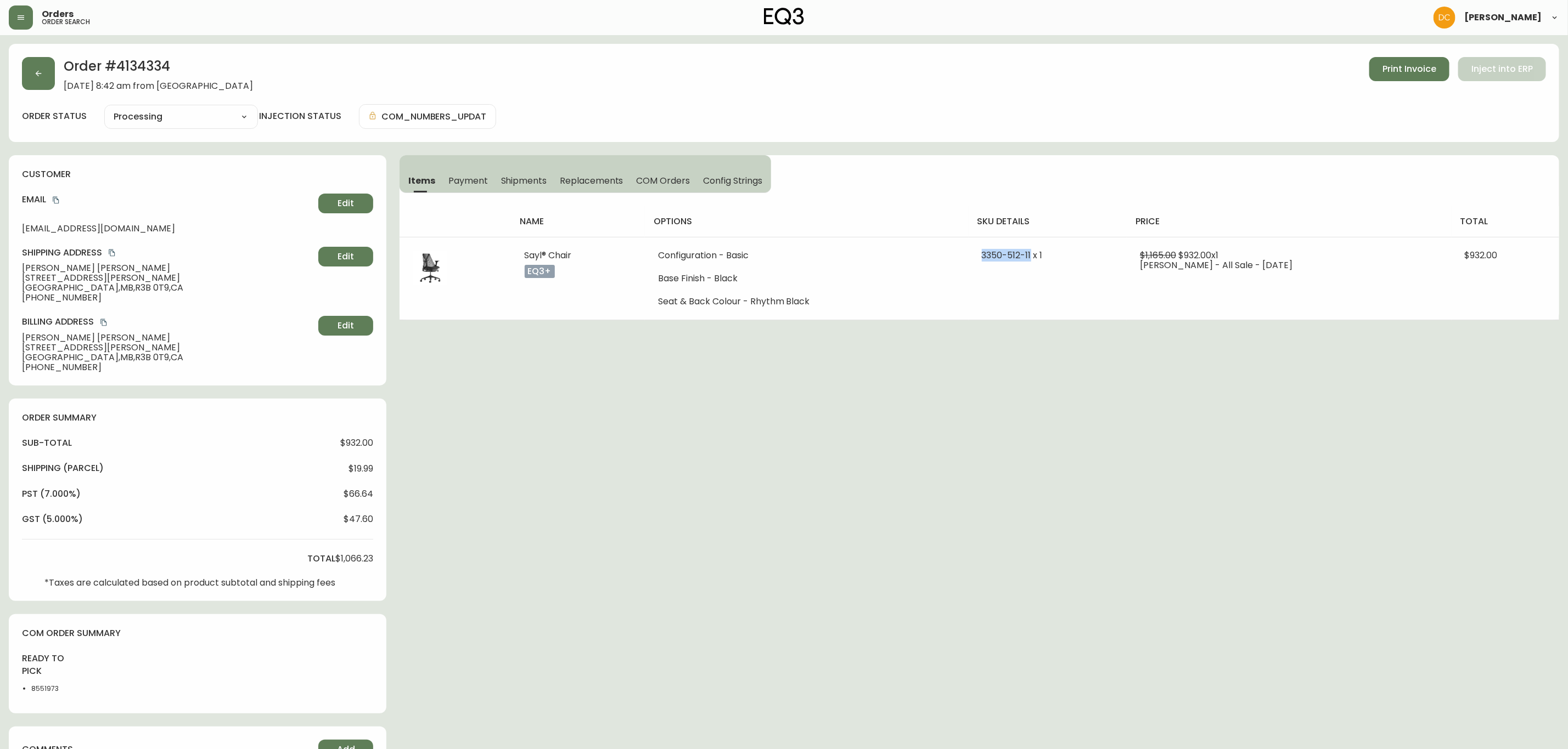
copy span "[PHONE_NUMBER]"
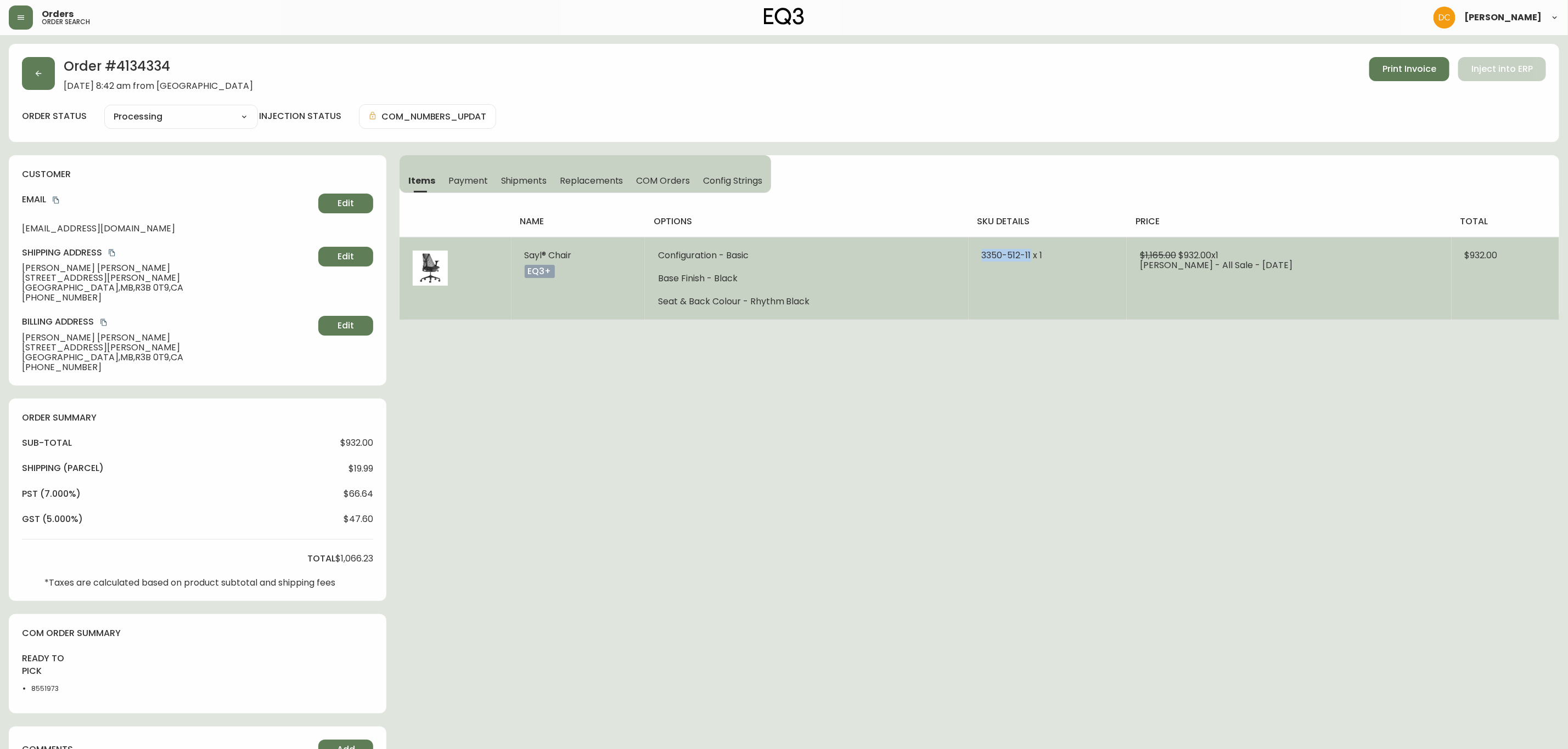
click at [1011, 259] on span "3350-512-11 x 1" at bounding box center [1013, 255] width 61 height 13
click at [1011, 258] on span "3350-512-11 x 1" at bounding box center [1013, 255] width 61 height 13
drag, startPoint x: 1041, startPoint y: 259, endPoint x: 991, endPoint y: 254, distance: 50.2
click at [991, 254] on td "3350-512-11 x 1" at bounding box center [1048, 278] width 159 height 83
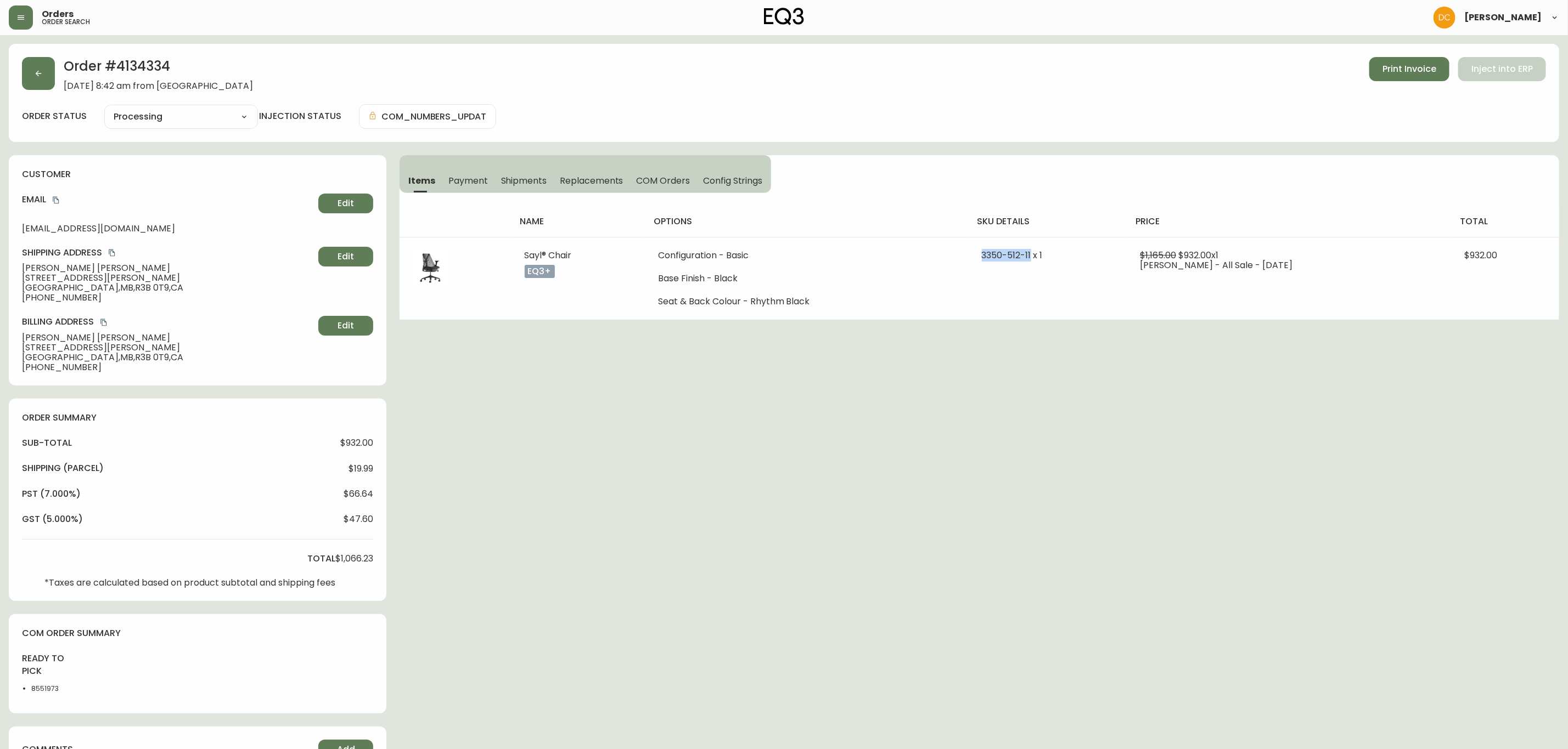
copy span "[PHONE_NUMBER]"
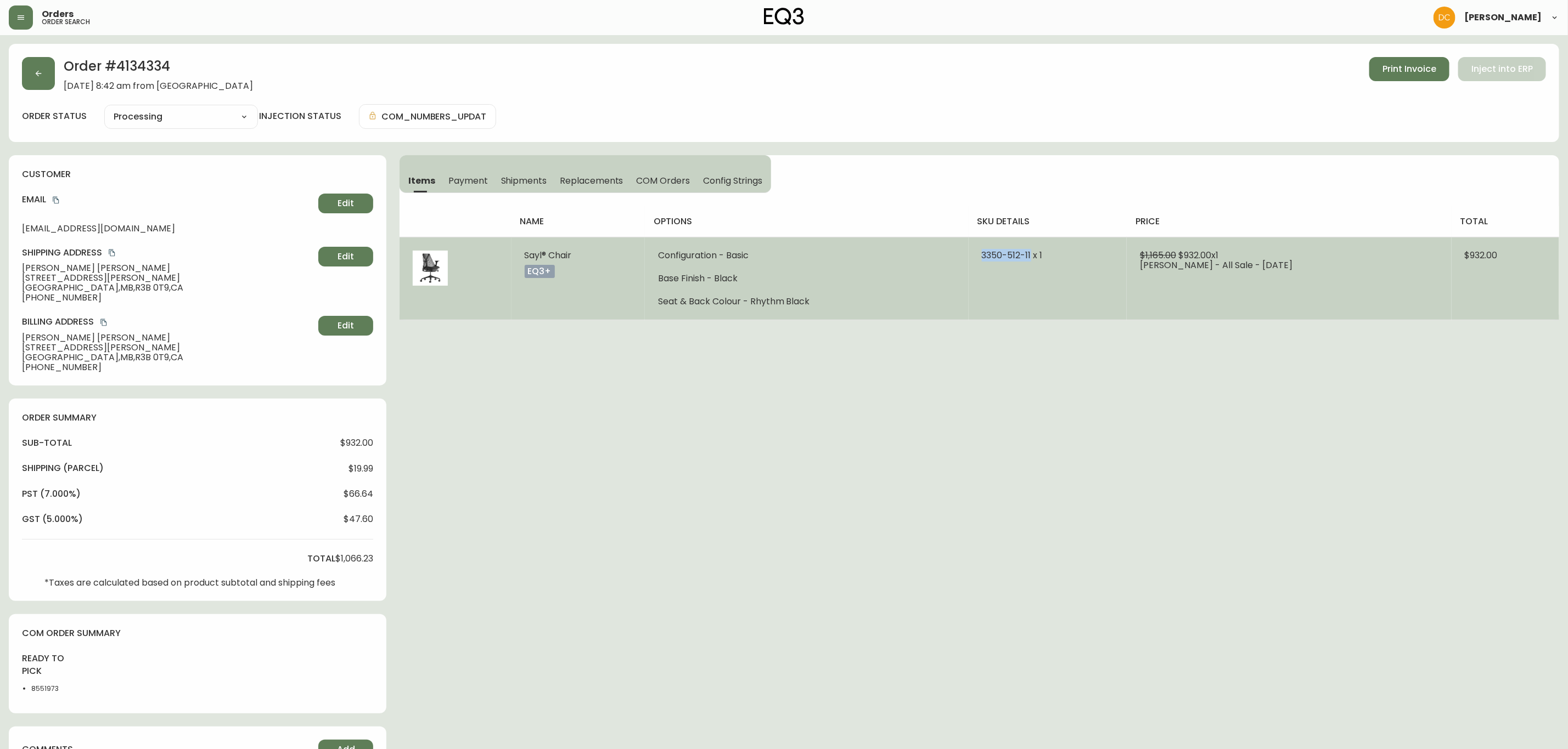
copy span "[PHONE_NUMBER]"
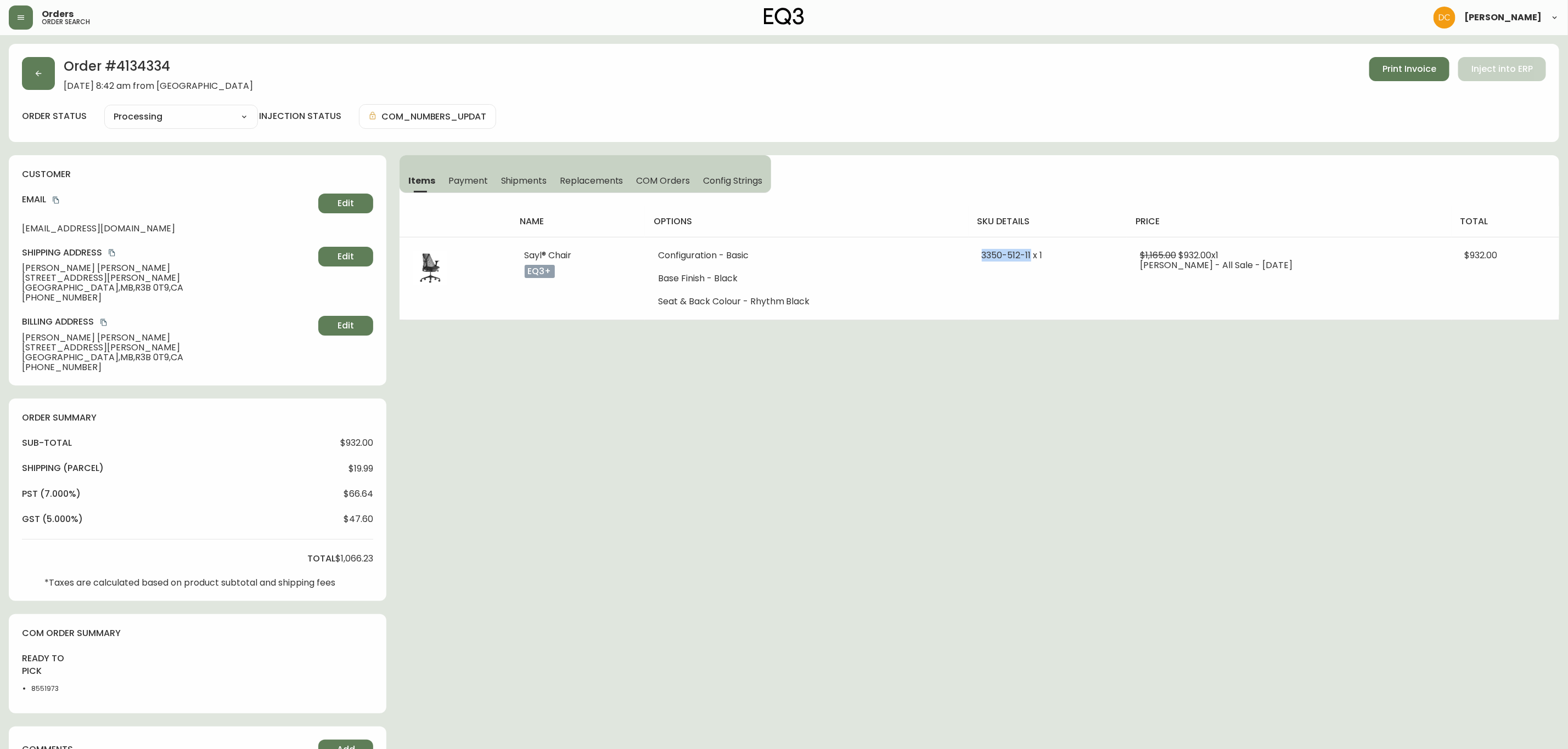
click at [585, 176] on span "Replacements" at bounding box center [591, 181] width 63 height 11
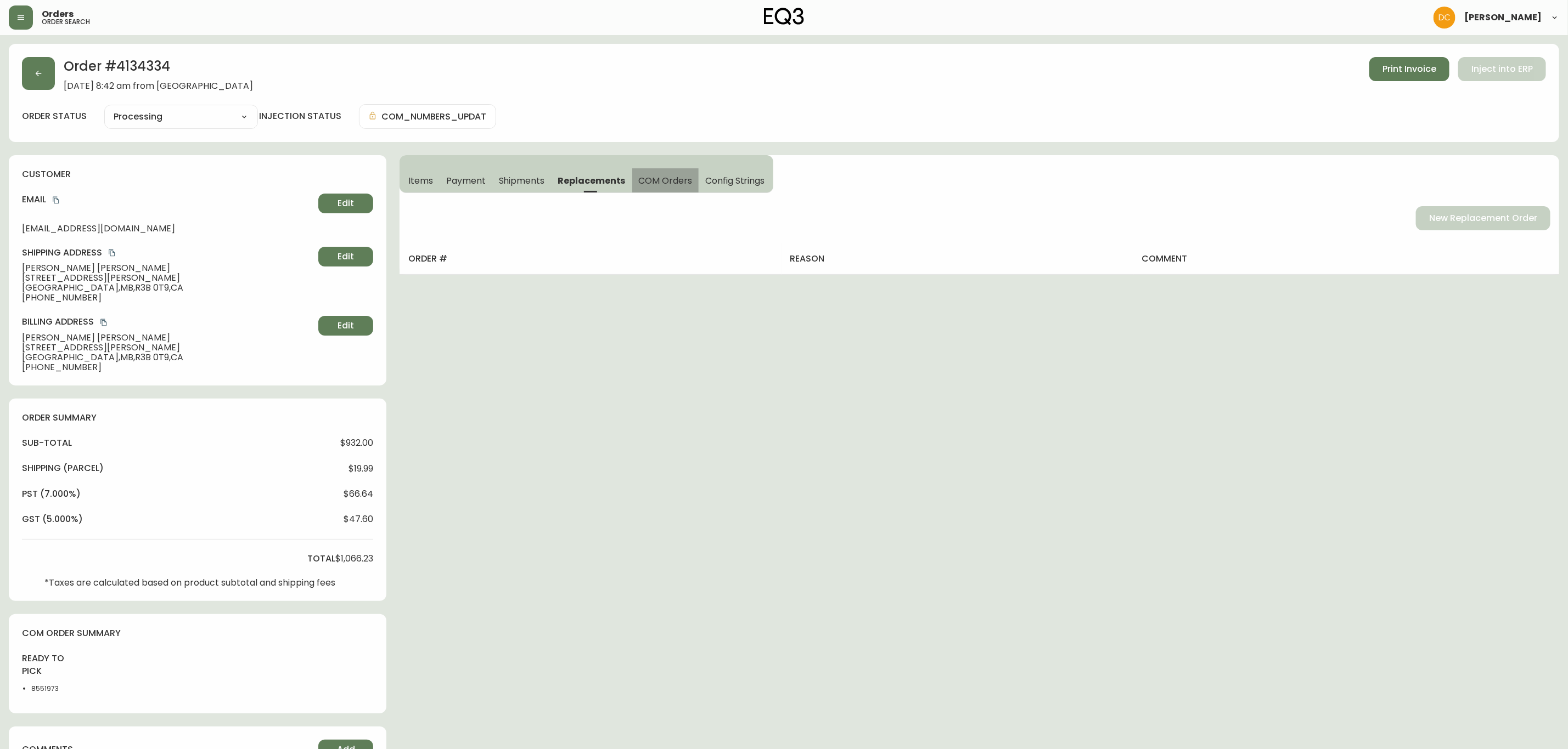
click at [644, 175] on span "COM Orders" at bounding box center [666, 181] width 54 height 11
